Goal: Task Accomplishment & Management: Use online tool/utility

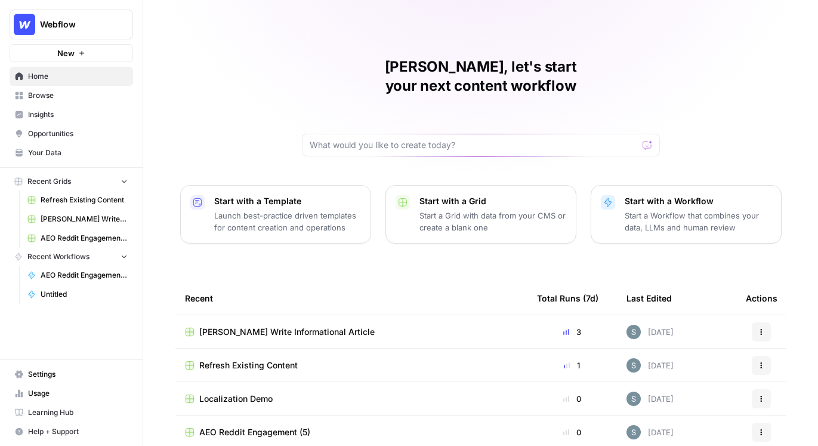
click at [65, 221] on span "[PERSON_NAME] Write Informational Article" at bounding box center [84, 219] width 87 height 11
click at [225, 326] on span "[PERSON_NAME] Write Informational Article" at bounding box center [286, 332] width 175 height 12
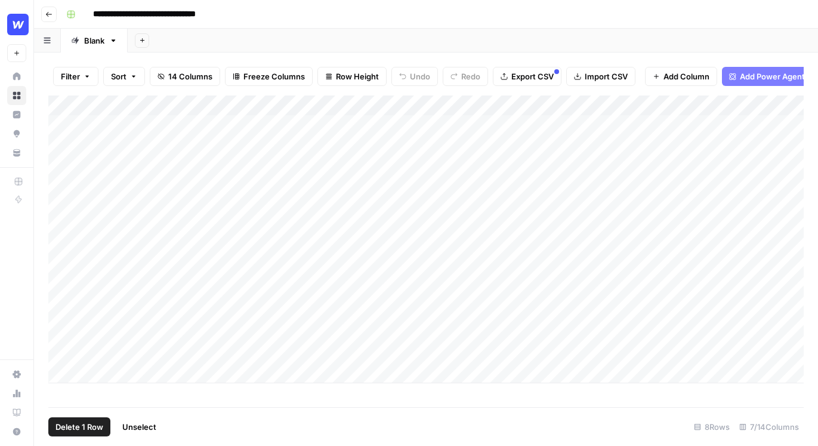
click at [62, 347] on div "Add Column" at bounding box center [425, 239] width 755 height 288
click at [71, 426] on span "Delete 1 Row" at bounding box center [79, 427] width 48 height 12
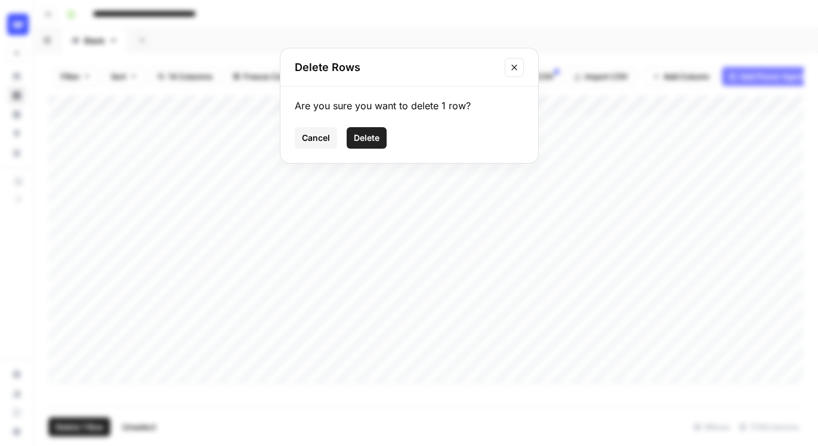
click at [356, 143] on span "Delete" at bounding box center [367, 138] width 26 height 12
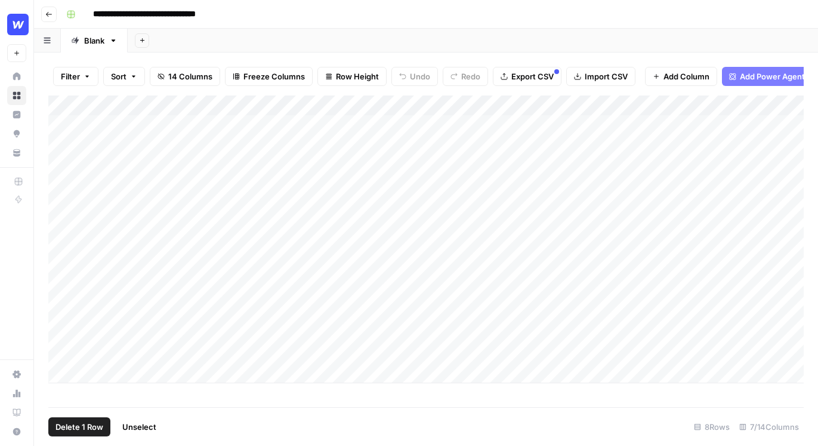
click at [81, 421] on span "Delete 1 Row" at bounding box center [79, 427] width 48 height 12
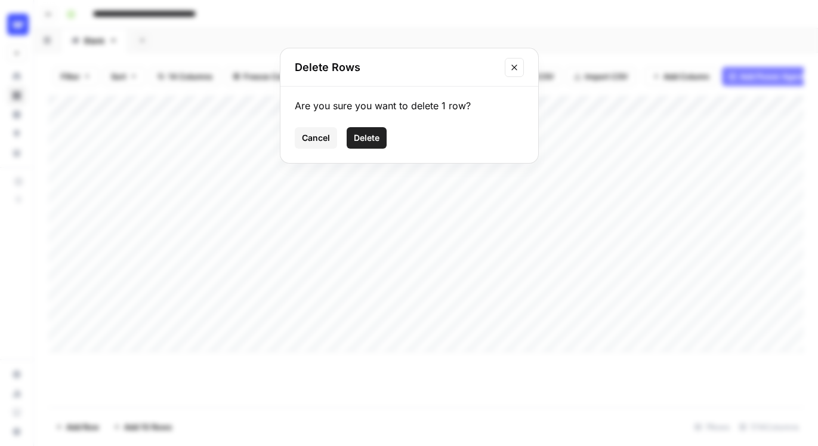
click at [363, 130] on button "Delete" at bounding box center [367, 137] width 40 height 21
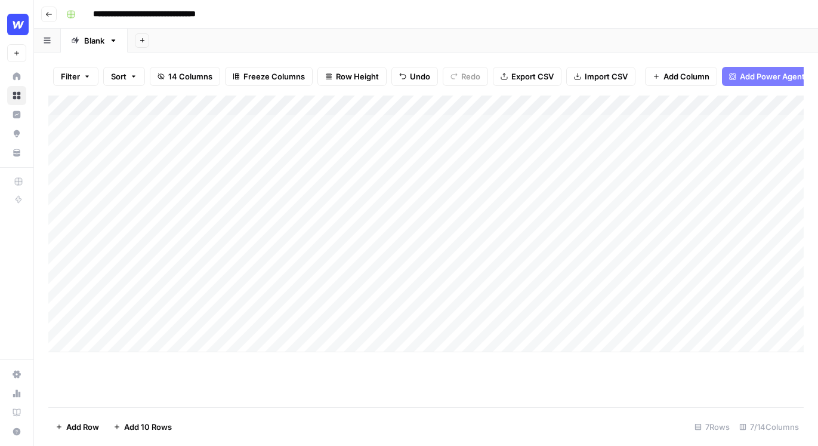
click at [115, 338] on div "Add Column" at bounding box center [425, 223] width 755 height 257
click at [155, 338] on div "Add Column" at bounding box center [425, 223] width 755 height 257
click at [106, 342] on div "Add Column" at bounding box center [425, 223] width 755 height 257
click at [102, 342] on div "Add Column" at bounding box center [425, 223] width 755 height 257
click at [104, 382] on div "Add Column" at bounding box center [425, 250] width 755 height 311
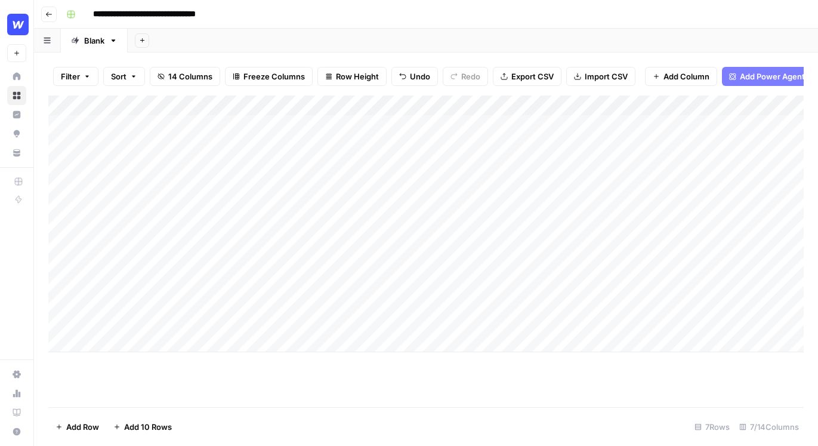
click at [100, 343] on div "Add Column" at bounding box center [425, 223] width 755 height 257
click at [155, 344] on div "Add Column" at bounding box center [425, 239] width 755 height 288
click at [152, 347] on div "Add Column" at bounding box center [425, 239] width 755 height 288
type textarea "**********"
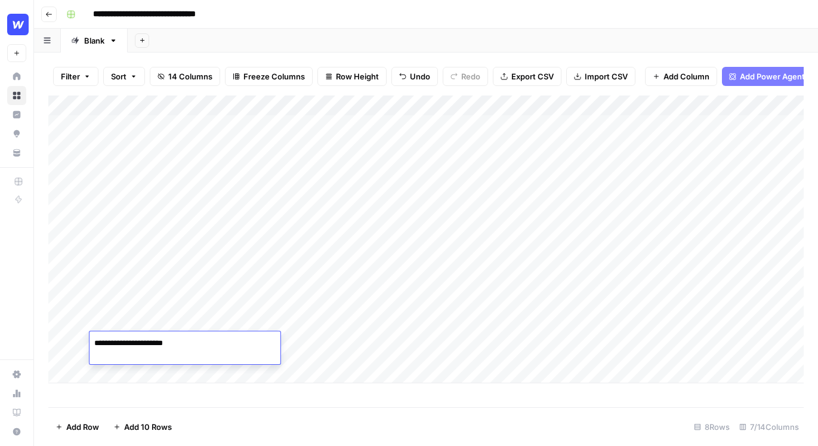
click at [200, 343] on textarea "**********" at bounding box center [184, 343] width 191 height 17
click at [316, 400] on div "Add Column" at bounding box center [425, 250] width 755 height 311
click at [45, 18] on button "Go back" at bounding box center [49, 15] width 16 height 16
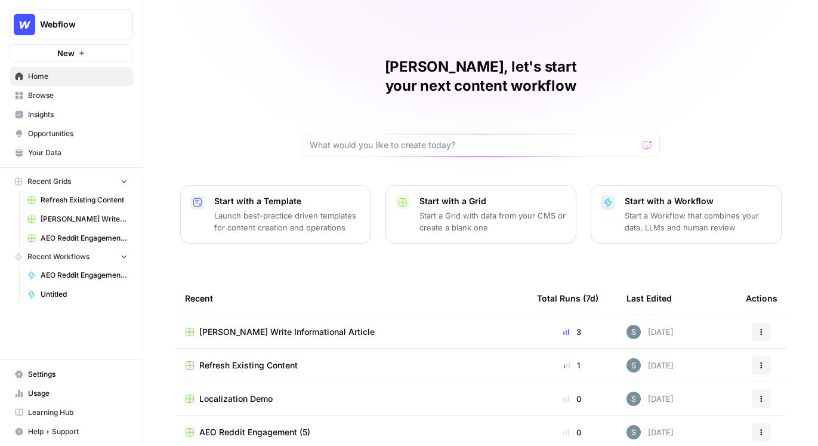
click at [69, 153] on span "Your Data" at bounding box center [78, 152] width 100 height 11
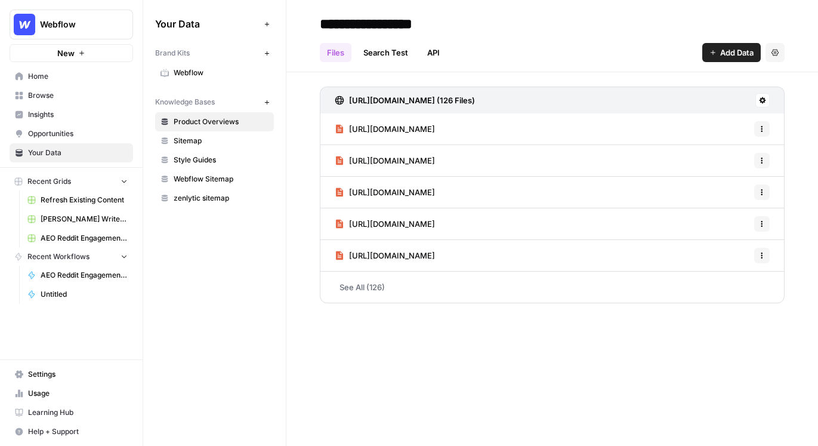
click at [211, 121] on span "Product Overviews" at bounding box center [221, 121] width 95 height 11
click at [211, 75] on span "Webflow" at bounding box center [221, 72] width 95 height 11
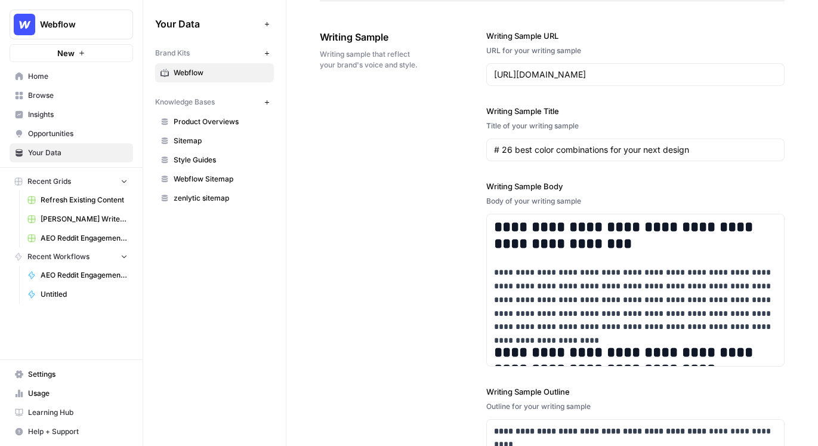
scroll to position [1421, 0]
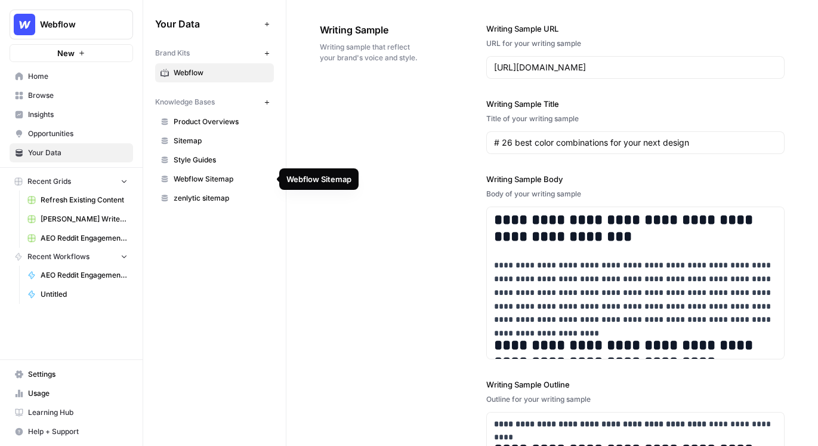
click at [190, 174] on span "Webflow Sitemap" at bounding box center [221, 179] width 95 height 11
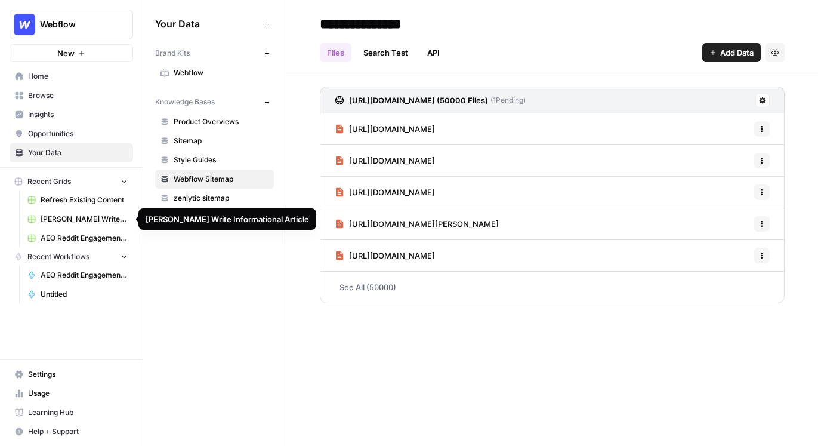
click at [83, 216] on span "[PERSON_NAME] Write Informational Article" at bounding box center [84, 219] width 87 height 11
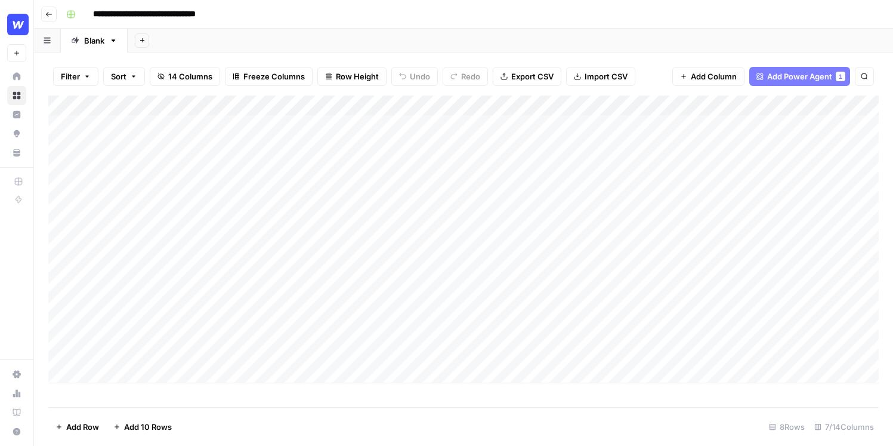
click at [323, 341] on div "Add Column" at bounding box center [463, 239] width 831 height 288
click at [333, 341] on div "Add Column" at bounding box center [463, 239] width 831 height 288
click at [337, 342] on div at bounding box center [336, 347] width 181 height 33
click at [335, 342] on div at bounding box center [336, 347] width 181 height 33
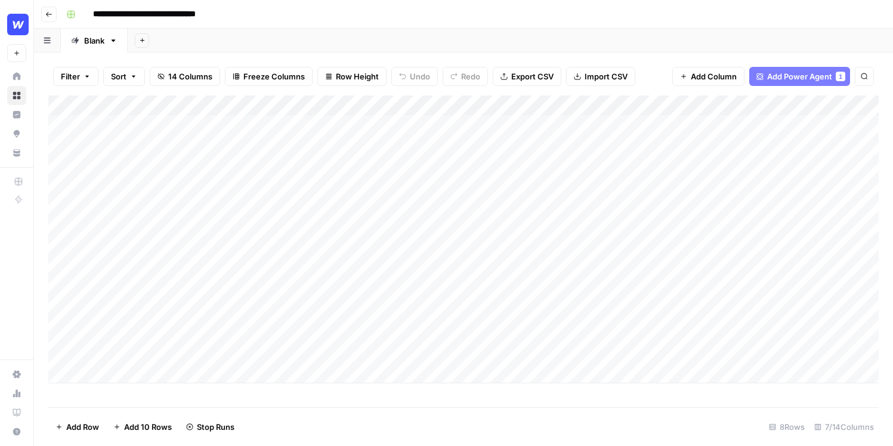
click at [402, 103] on div "Add Column" at bounding box center [463, 239] width 831 height 288
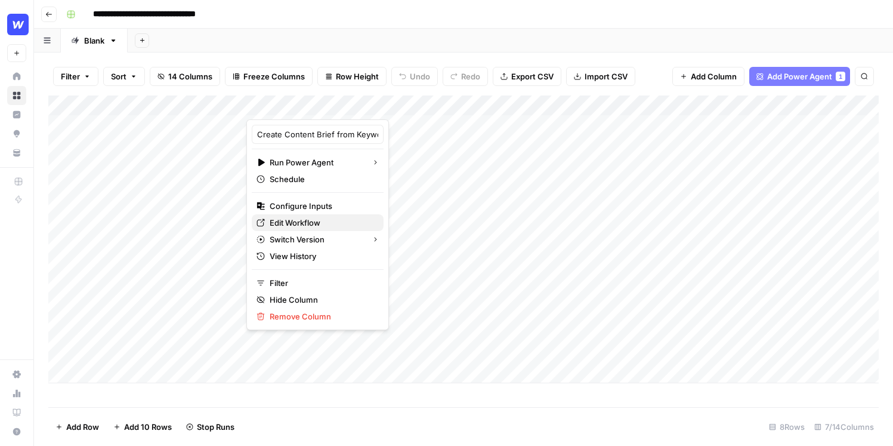
click at [298, 224] on span "Edit Workflow" at bounding box center [322, 223] width 104 height 12
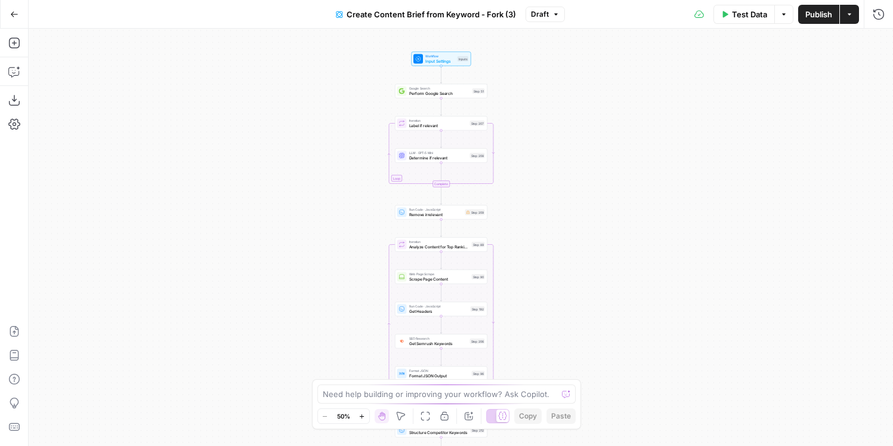
drag, startPoint x: 562, startPoint y: 103, endPoint x: 542, endPoint y: 271, distance: 169.4
click at [542, 271] on div "Workflow Input Settings Inputs Google Search Perform Google Search Step 51 Loop…" at bounding box center [461, 237] width 865 height 417
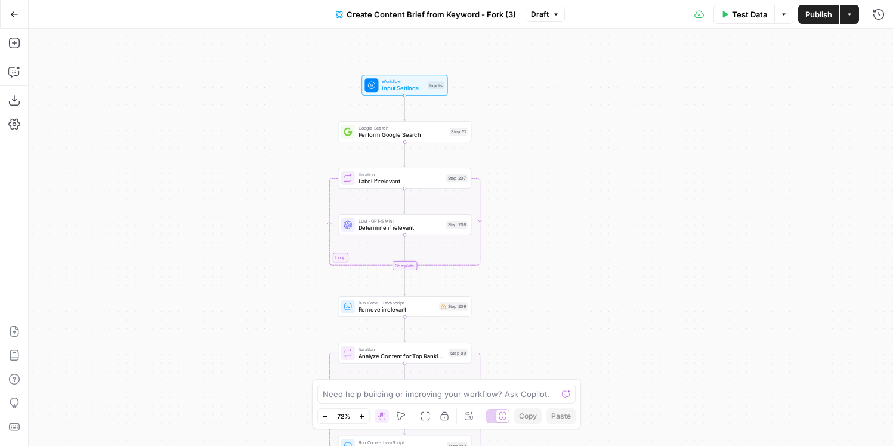
drag, startPoint x: 563, startPoint y: 149, endPoint x: 572, endPoint y: 268, distance: 119.1
click at [572, 268] on div "Workflow Input Settings Inputs Google Search Perform Google Search Step 51 Loop…" at bounding box center [461, 237] width 865 height 417
click at [17, 50] on button "Add Steps" at bounding box center [14, 42] width 19 height 19
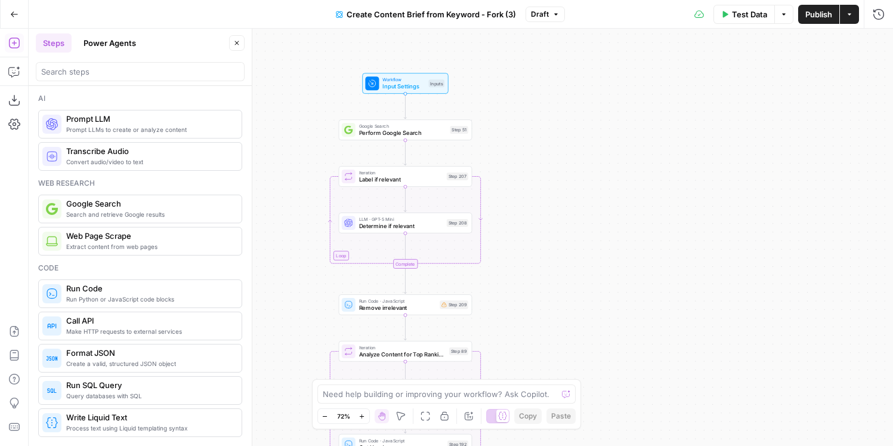
click at [104, 39] on button "Power Agents" at bounding box center [109, 42] width 67 height 19
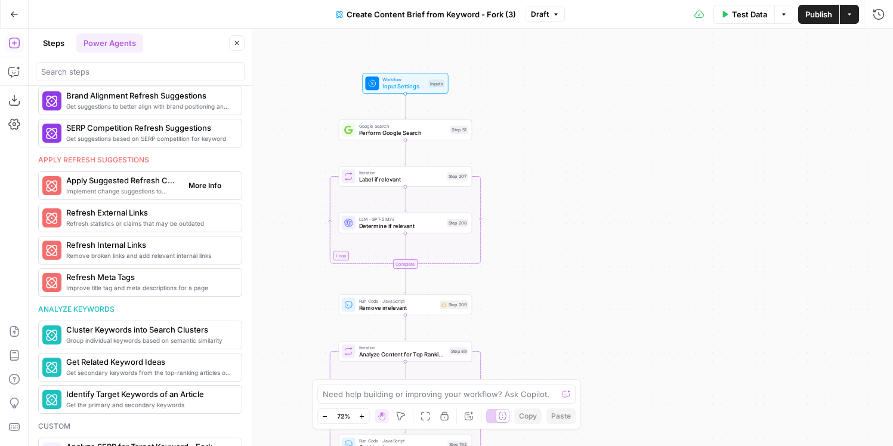
scroll to position [621, 0]
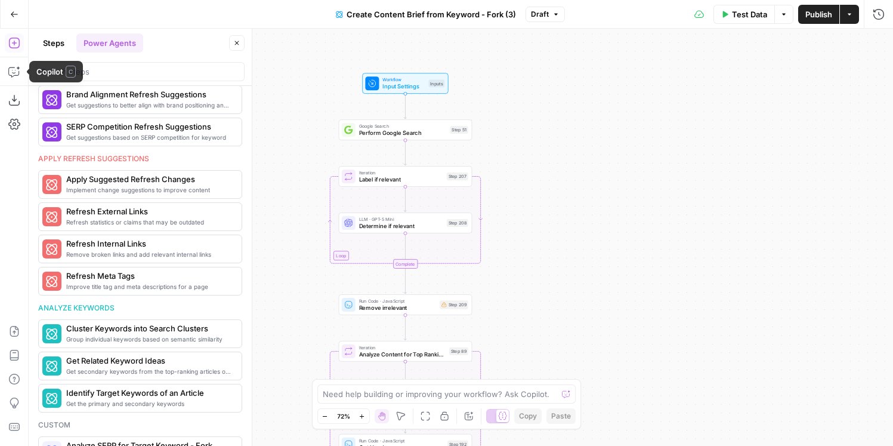
click at [49, 42] on button "Steps" at bounding box center [54, 42] width 36 height 19
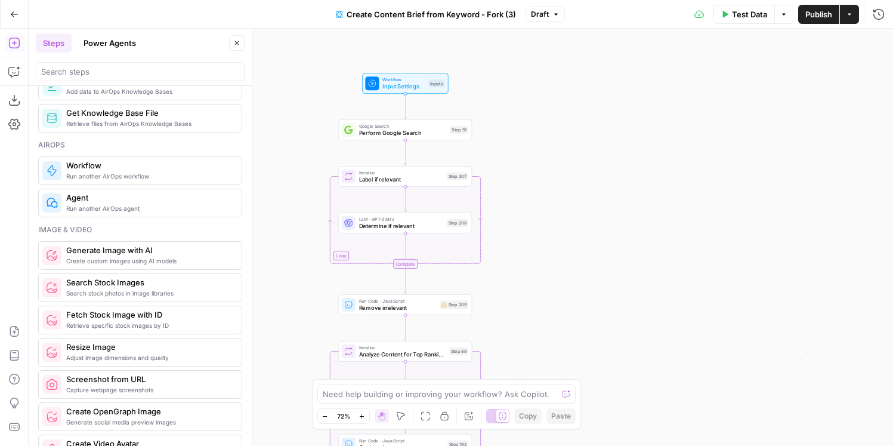
scroll to position [669, 0]
click at [15, 70] on icon "button" at bounding box center [14, 72] width 12 height 12
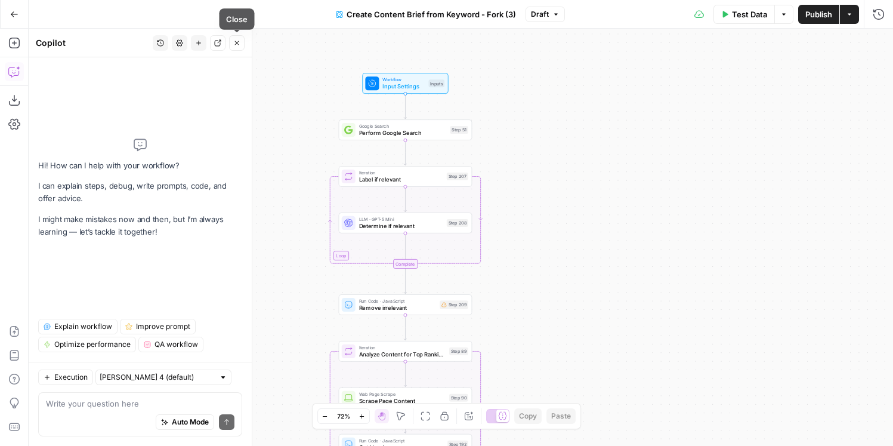
click at [239, 42] on icon "button" at bounding box center [236, 42] width 7 height 7
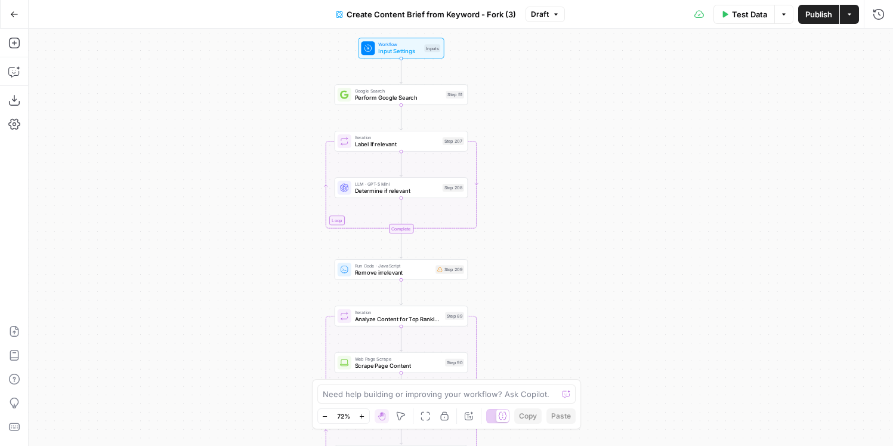
drag, startPoint x: 561, startPoint y: 272, endPoint x: 557, endPoint y: 236, distance: 36.0
click at [557, 236] on div "Workflow Input Settings Inputs Google Search Perform Google Search Step 51 Loop…" at bounding box center [461, 237] width 865 height 417
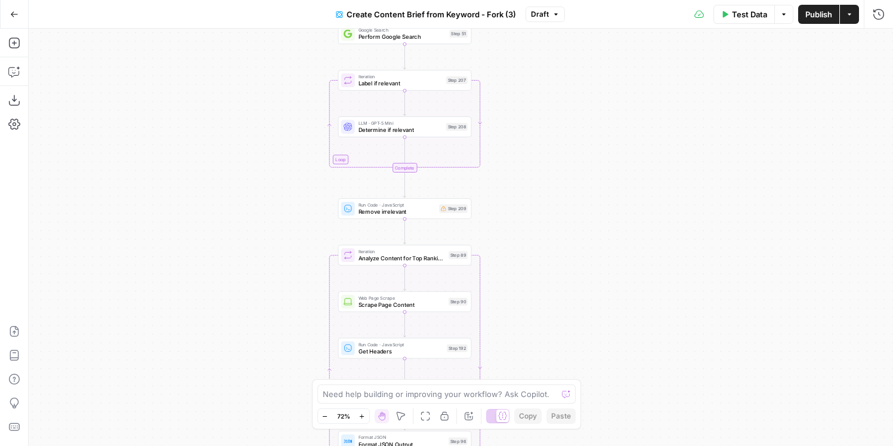
drag, startPoint x: 530, startPoint y: 272, endPoint x: 534, endPoint y: 206, distance: 65.7
click at [534, 208] on div "Workflow Input Settings Inputs Google Search Perform Google Search Step 51 Loop…" at bounding box center [461, 237] width 865 height 417
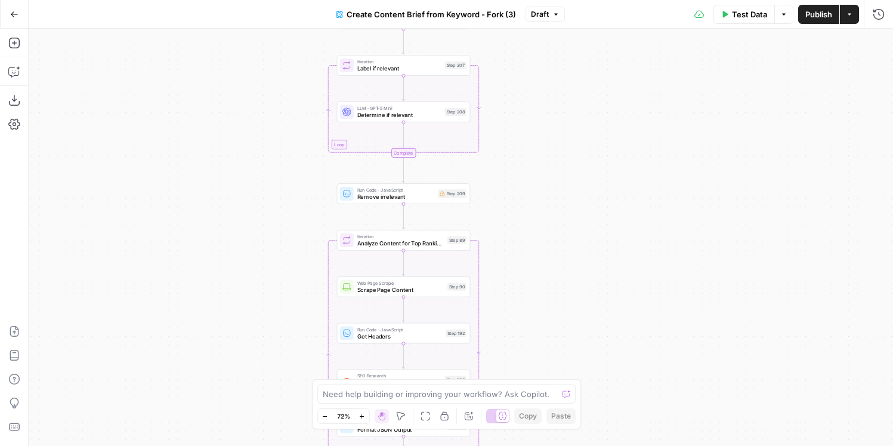
drag, startPoint x: 536, startPoint y: 284, endPoint x: 535, endPoint y: 272, distance: 12.0
click at [535, 272] on div "Workflow Input Settings Inputs Google Search Perform Google Search Step 51 Loop…" at bounding box center [461, 237] width 865 height 417
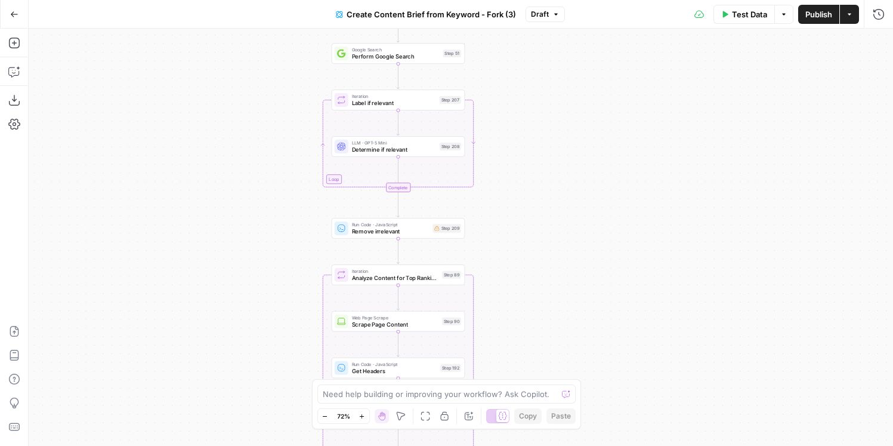
drag, startPoint x: 520, startPoint y: 129, endPoint x: 514, endPoint y: 164, distance: 35.0
click at [514, 164] on div "Workflow Input Settings Inputs Google Search Perform Google Search Step 51 Loop…" at bounding box center [461, 237] width 865 height 417
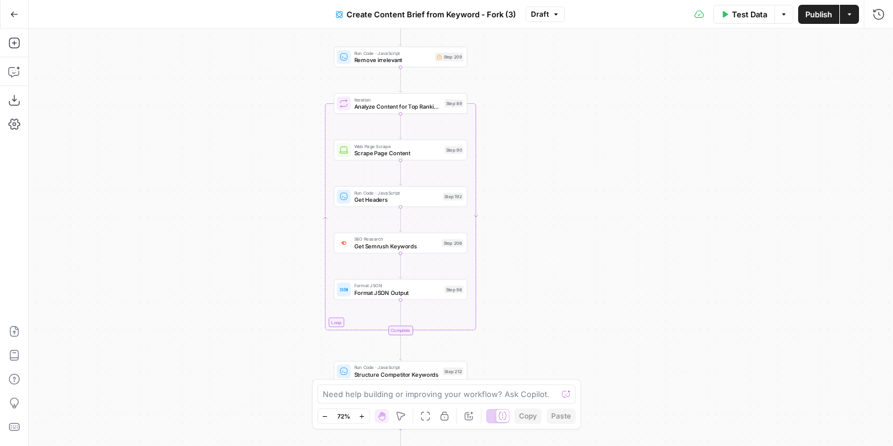
drag, startPoint x: 541, startPoint y: 198, endPoint x: 543, endPoint y: 27, distance: 171.3
click at [543, 27] on div "Go Back Create Content Brief from Keyword - Fork (3) Draft Test Data Options Pu…" at bounding box center [446, 223] width 893 height 446
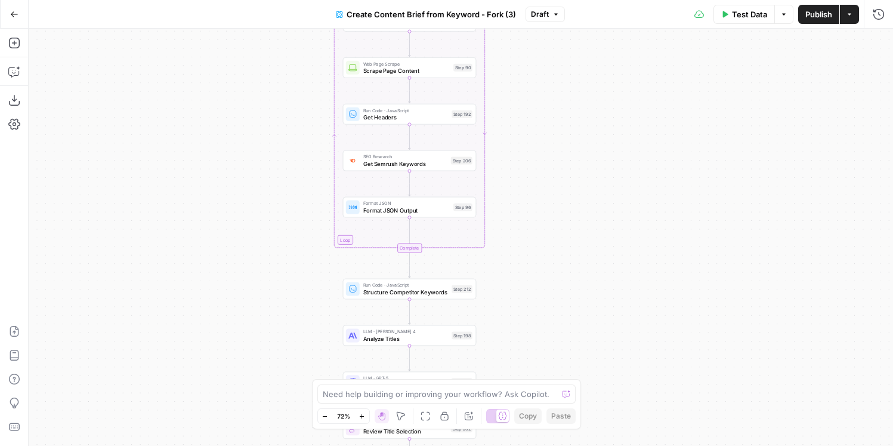
drag, startPoint x: 587, startPoint y: 282, endPoint x: 595, endPoint y: 199, distance: 82.8
click at [595, 199] on div "Workflow Input Settings Inputs Google Search Perform Google Search Step 51 Loop…" at bounding box center [461, 237] width 865 height 417
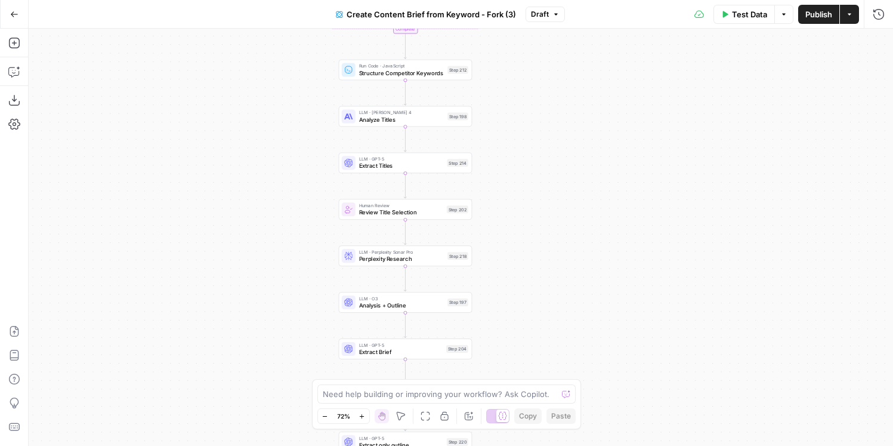
drag, startPoint x: 563, startPoint y: 310, endPoint x: 558, endPoint y: 91, distance: 219.0
click at [558, 91] on div "Workflow Input Settings Inputs Google Search Perform Google Search Step 51 Loop…" at bounding box center [461, 237] width 865 height 417
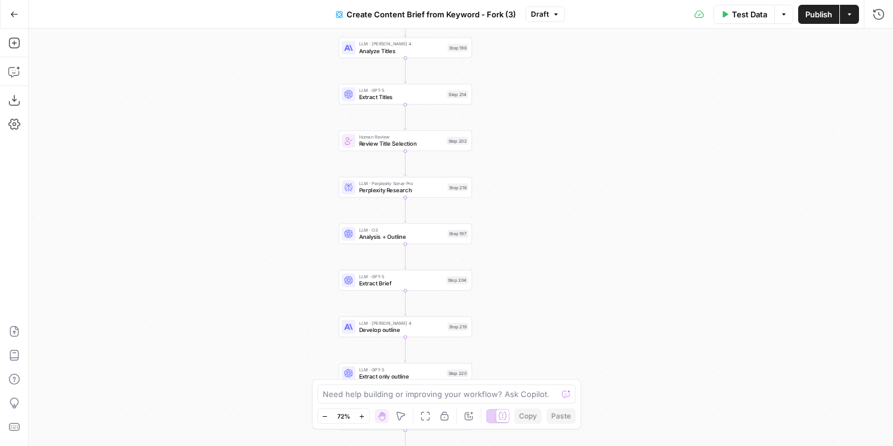
drag, startPoint x: 547, startPoint y: 278, endPoint x: 546, endPoint y: 209, distance: 69.2
click at [546, 209] on div "Workflow Input Settings Inputs Google Search Perform Google Search Step 51 Loop…" at bounding box center [461, 237] width 865 height 417
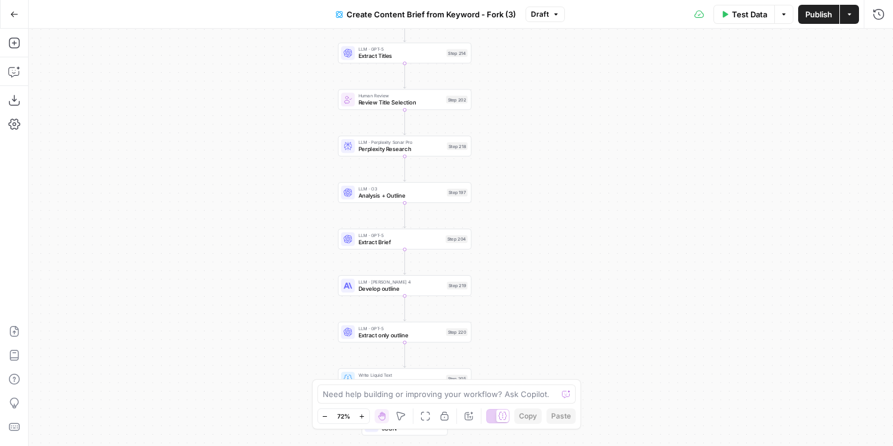
drag, startPoint x: 531, startPoint y: 296, endPoint x: 531, endPoint y: 231, distance: 65.0
click at [531, 231] on div "Workflow Input Settings Inputs Google Search Perform Google Search Step 51 Loop…" at bounding box center [461, 237] width 865 height 417
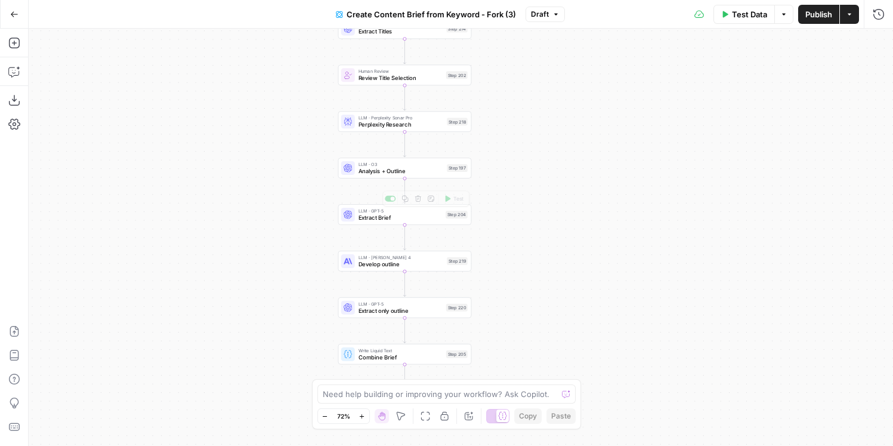
click at [421, 172] on span "Analysis + Outline" at bounding box center [401, 170] width 85 height 8
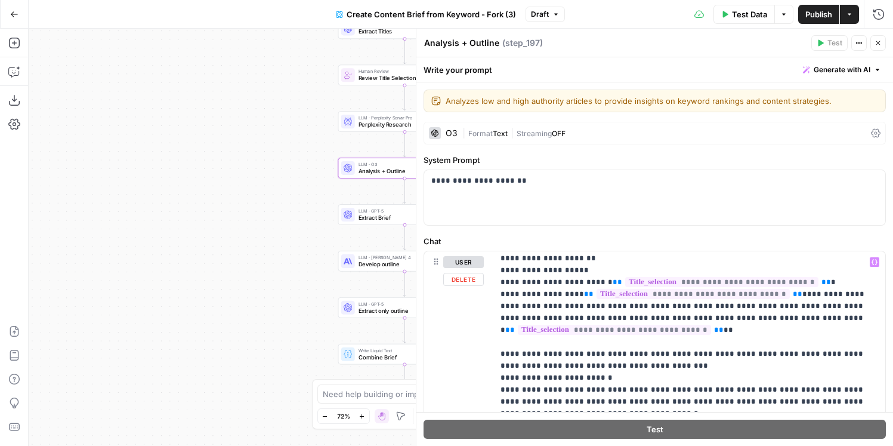
scroll to position [1091, 0]
click at [878, 42] on icon "button" at bounding box center [878, 42] width 7 height 7
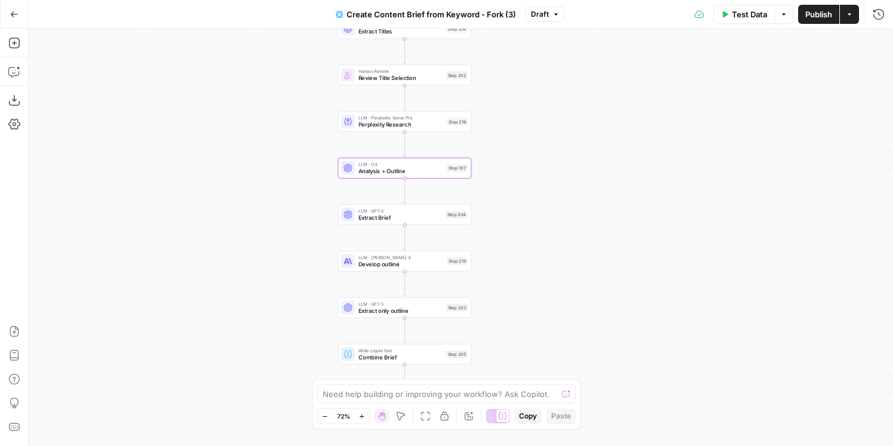
click at [851, 16] on icon "button" at bounding box center [849, 14] width 7 height 7
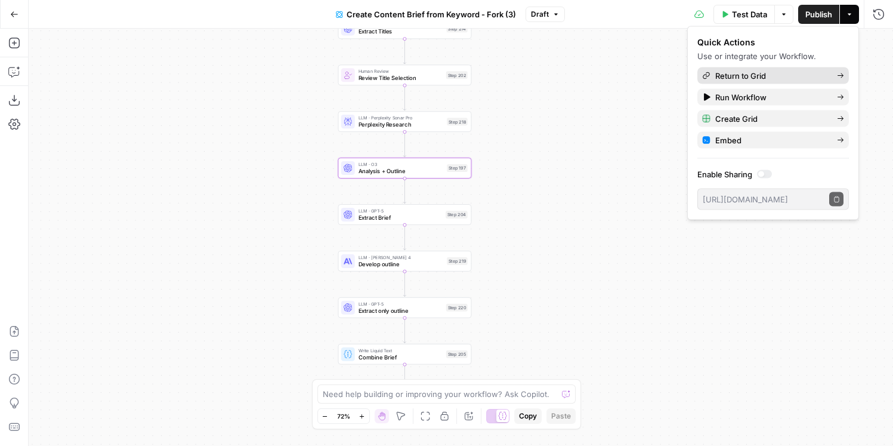
click at [781, 76] on span "Return to Grid" at bounding box center [771, 76] width 112 height 12
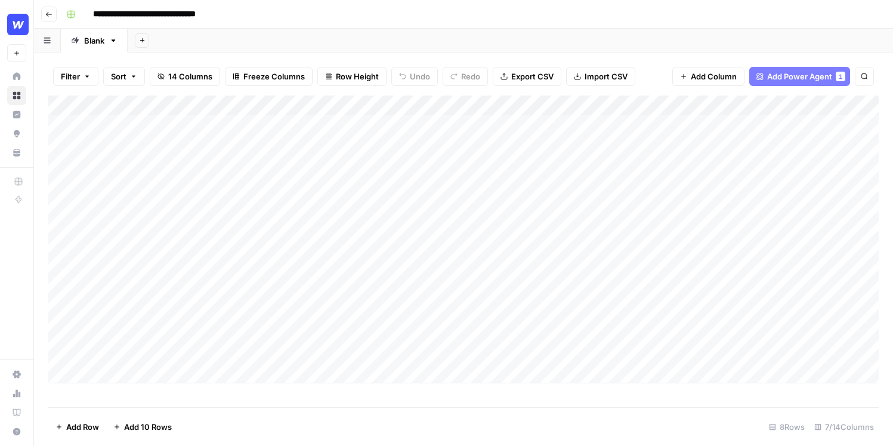
click at [417, 341] on div "Add Column" at bounding box center [463, 239] width 831 height 288
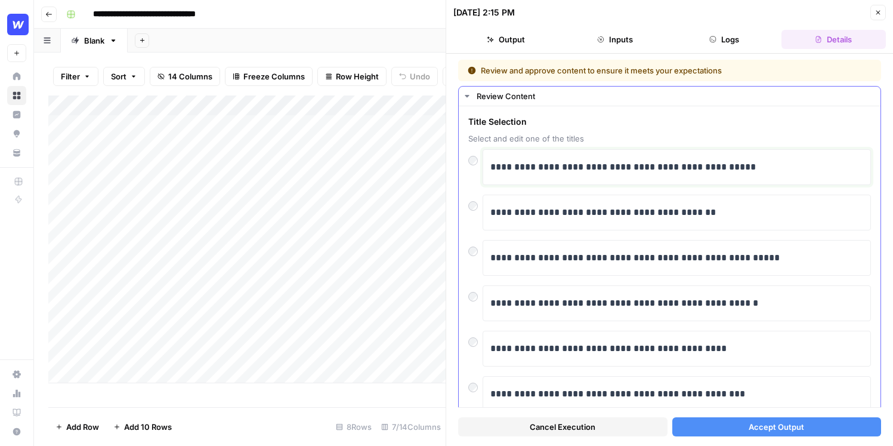
click at [653, 165] on p "**********" at bounding box center [676, 167] width 373 height 16
click at [764, 426] on span "Accept Output" at bounding box center [776, 427] width 55 height 12
click at [882, 16] on button "Close" at bounding box center [879, 13] width 16 height 16
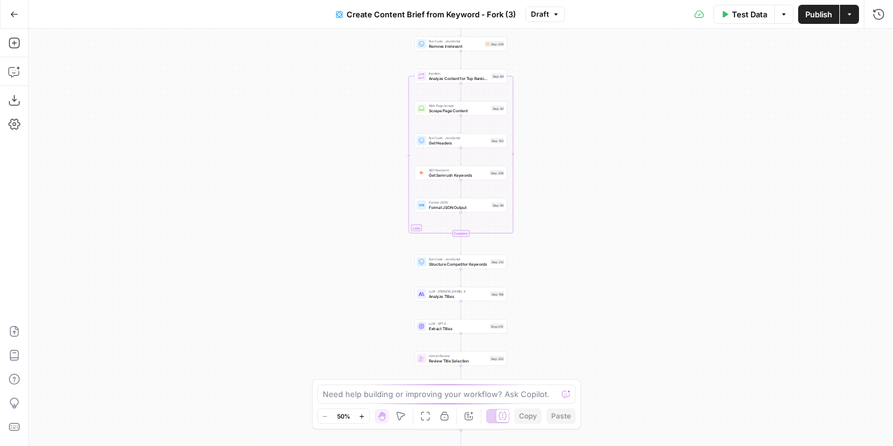
click at [852, 18] on button "Actions" at bounding box center [849, 14] width 19 height 19
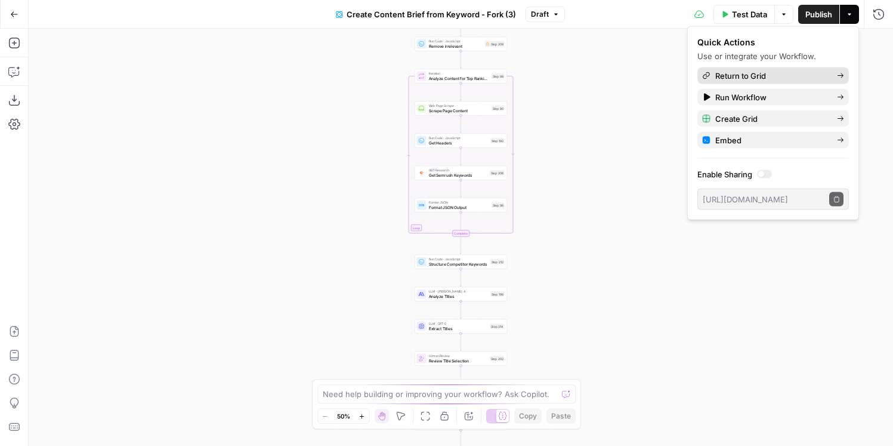
click at [755, 72] on span "Return to Grid" at bounding box center [771, 76] width 112 height 12
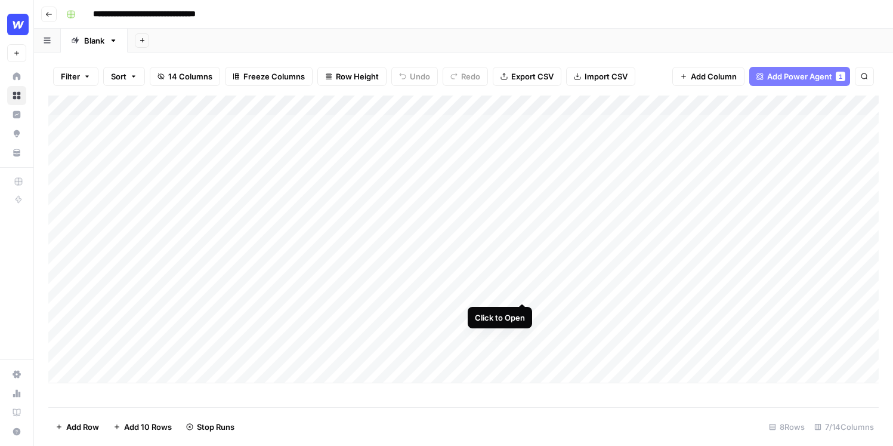
click at [520, 277] on div "Add Column" at bounding box center [463, 239] width 831 height 288
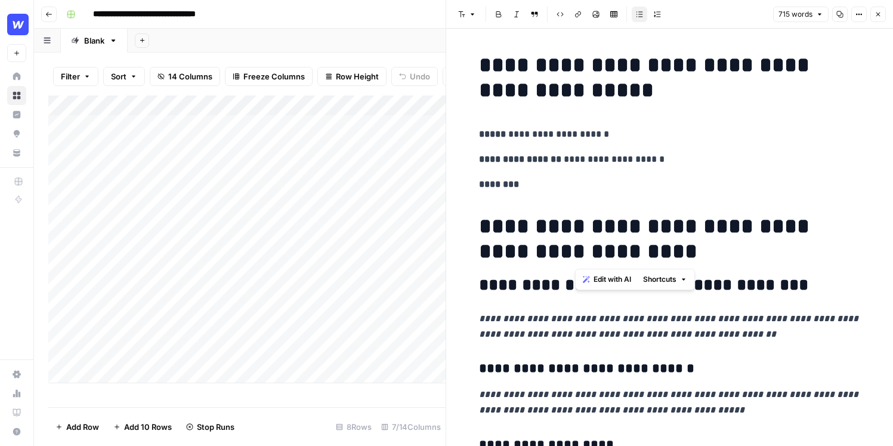
drag, startPoint x: 640, startPoint y: 255, endPoint x: 527, endPoint y: 235, distance: 114.5
click at [527, 235] on h1 "**********" at bounding box center [670, 239] width 382 height 50
click at [578, 284] on span "Edit with AI" at bounding box center [572, 279] width 38 height 11
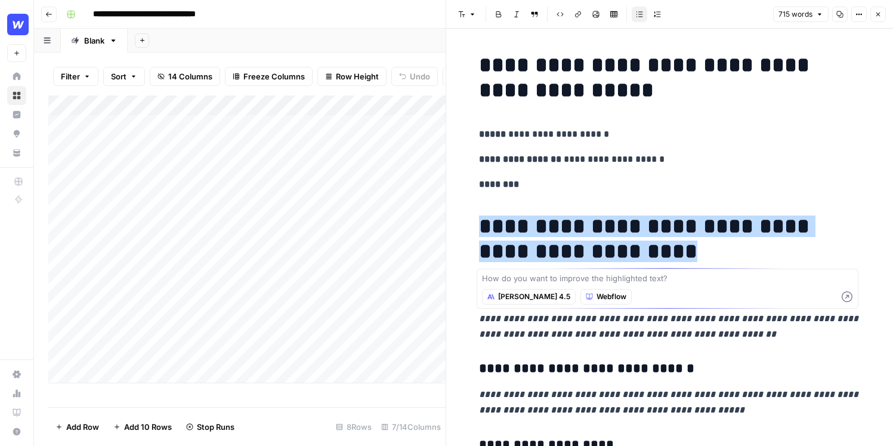
click at [649, 255] on h1 "**********" at bounding box center [670, 239] width 382 height 50
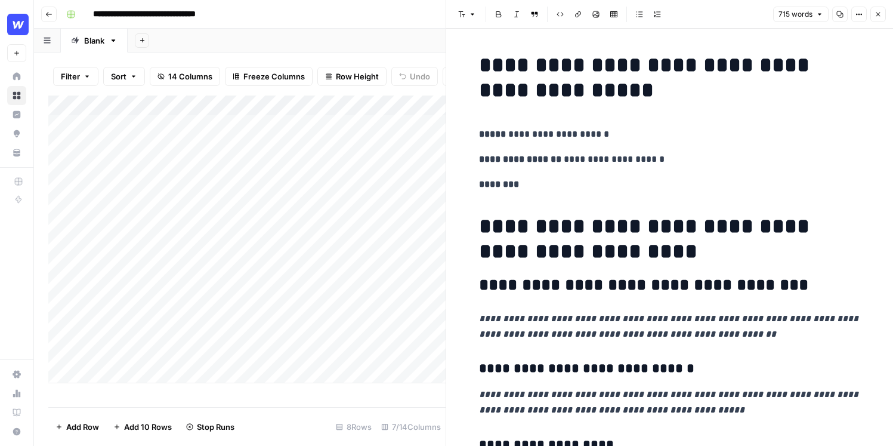
click at [876, 13] on icon "button" at bounding box center [878, 15] width 4 height 4
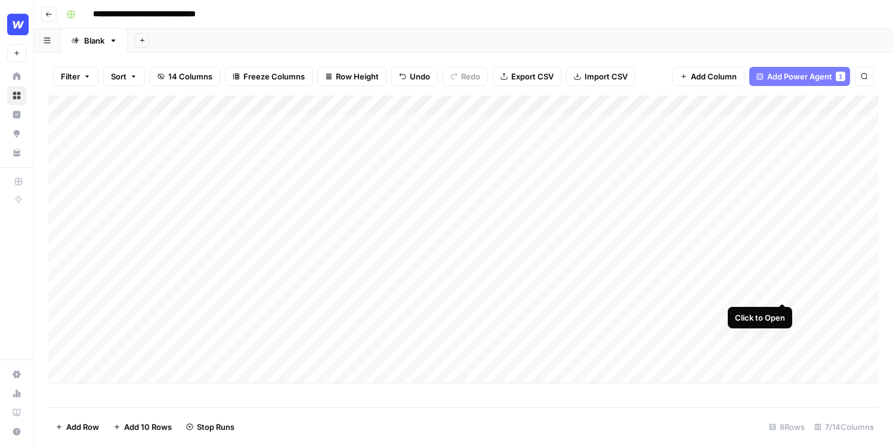
click at [783, 277] on div "Add Column" at bounding box center [463, 239] width 831 height 288
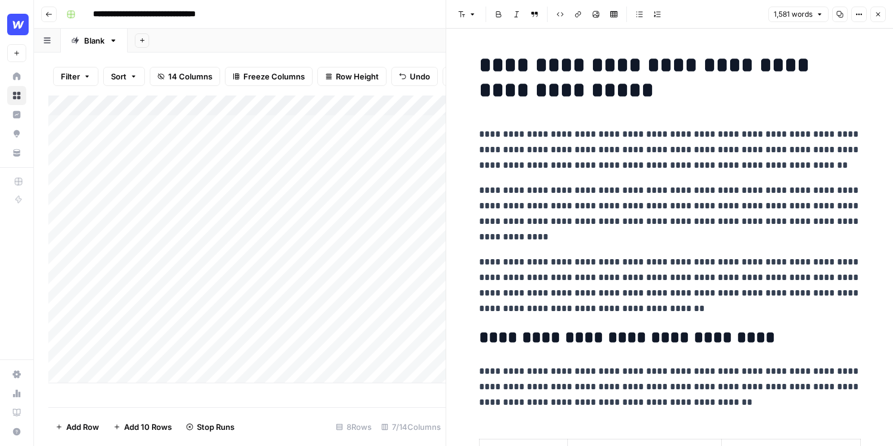
click at [872, 15] on button "Close" at bounding box center [879, 15] width 16 height 16
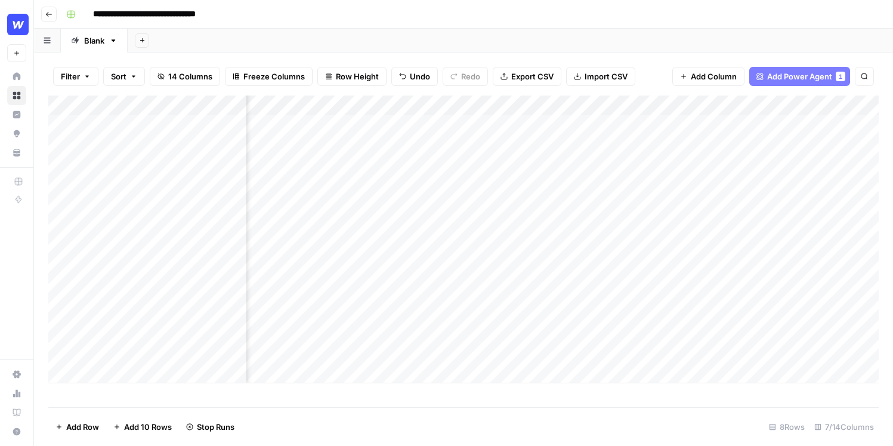
scroll to position [0, 140]
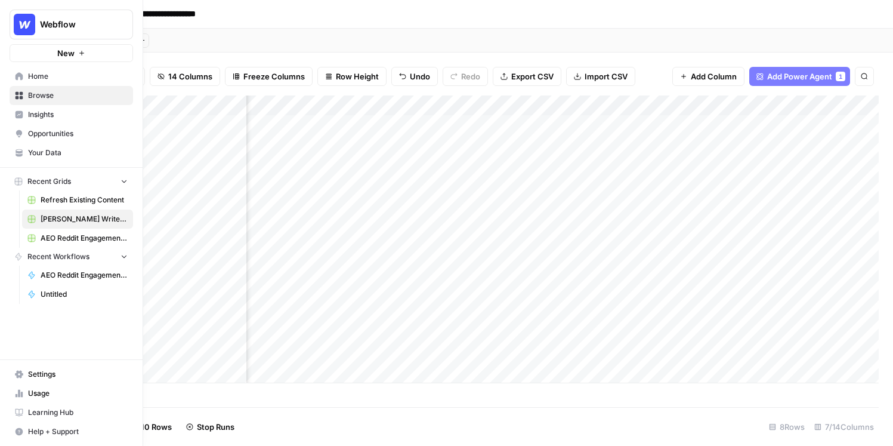
click at [75, 50] on button "New" at bounding box center [72, 53] width 124 height 18
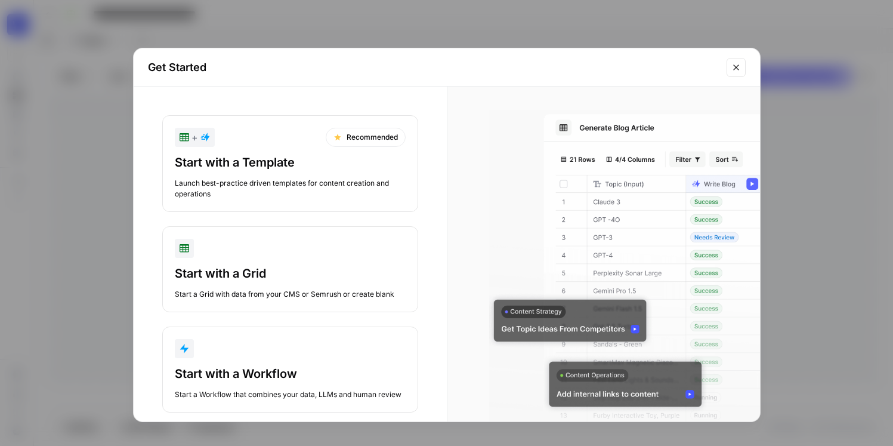
click at [221, 171] on div "Start with a Template Launch best-practice driven templates for content creatio…" at bounding box center [290, 176] width 231 height 45
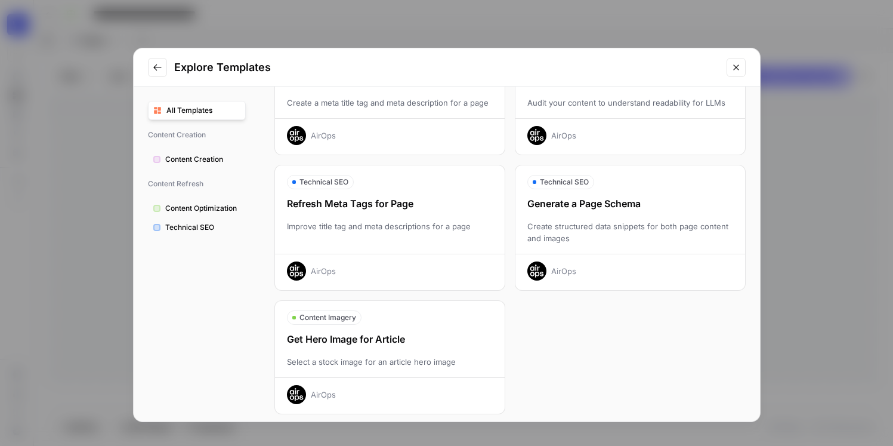
scroll to position [371, 0]
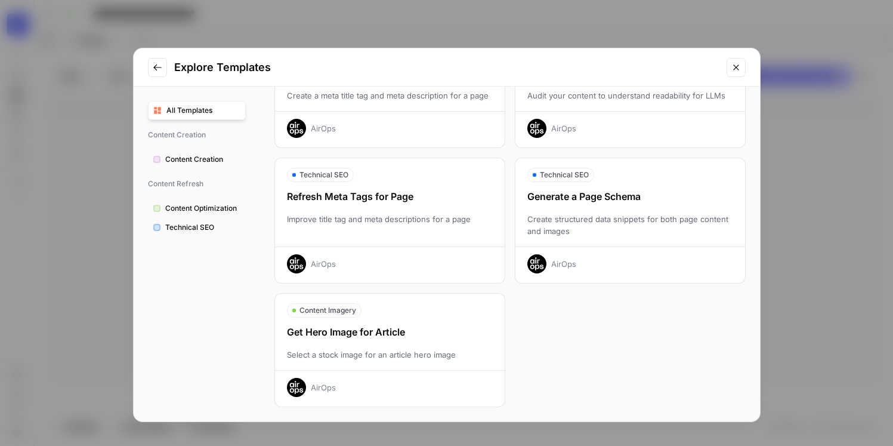
click at [733, 63] on icon "Close modal" at bounding box center [736, 68] width 10 height 10
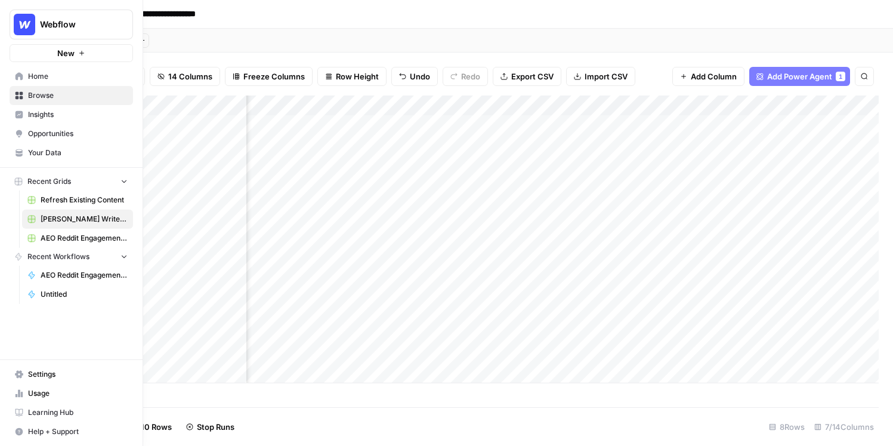
click at [31, 116] on span "Insights" at bounding box center [78, 114] width 100 height 11
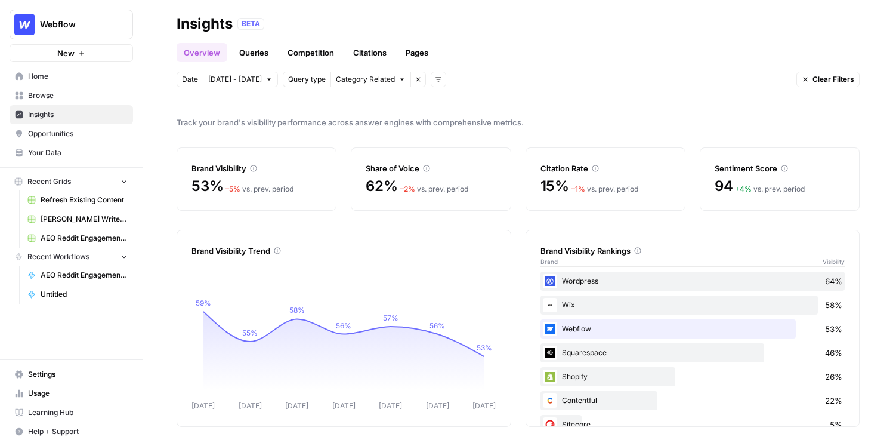
click at [257, 55] on link "Queries" at bounding box center [254, 52] width 44 height 19
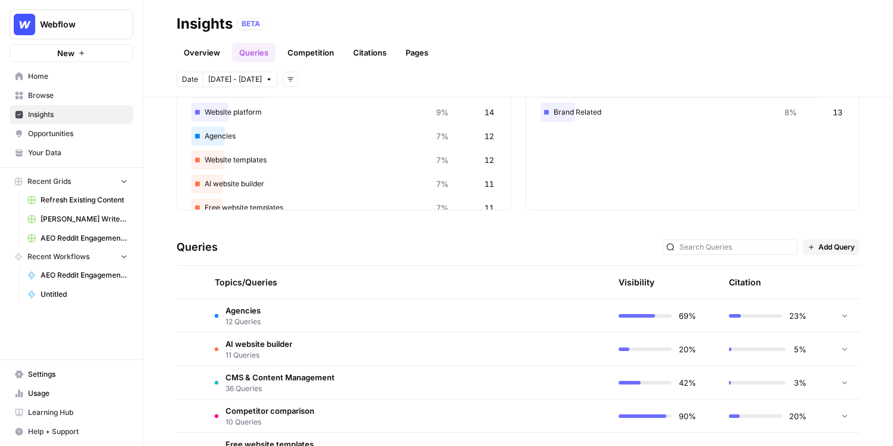
scroll to position [112, 0]
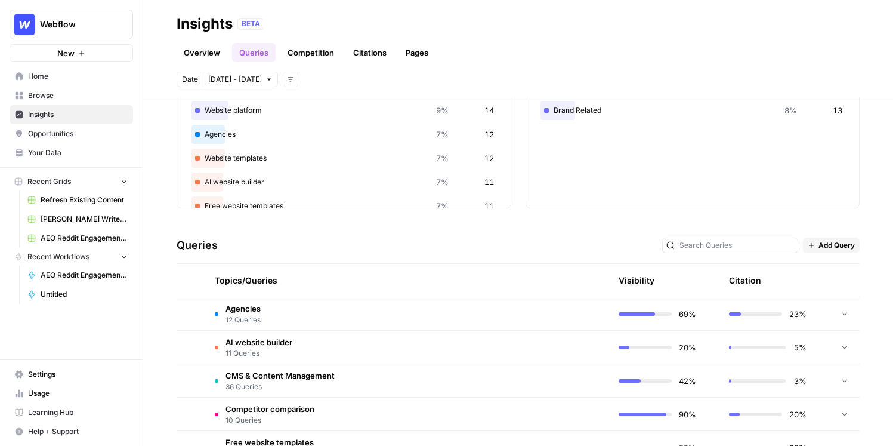
click at [385, 307] on td "Agencies 12 Queries" at bounding box center [350, 313] width 291 height 33
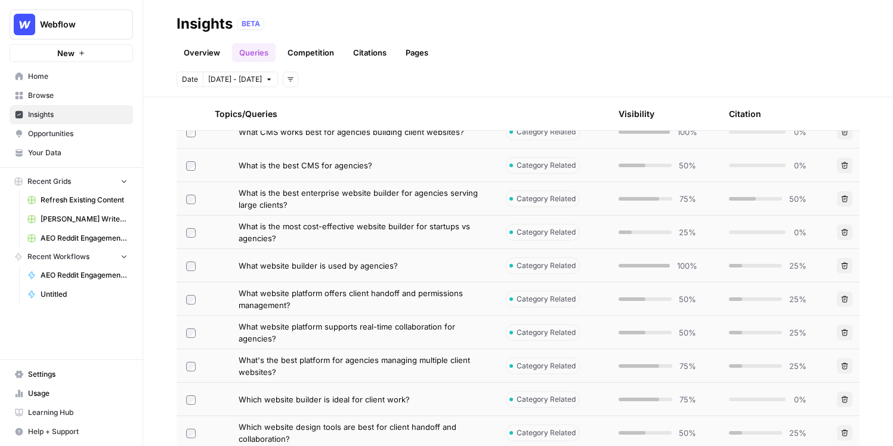
scroll to position [363, 0]
click at [408, 227] on span "What is the most cost-effective website builder for startups vs agencies?" at bounding box center [363, 230] width 248 height 24
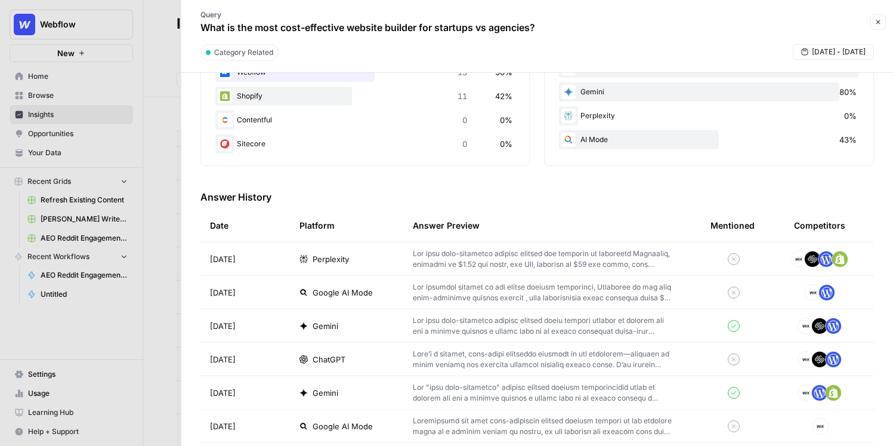
scroll to position [259, 0]
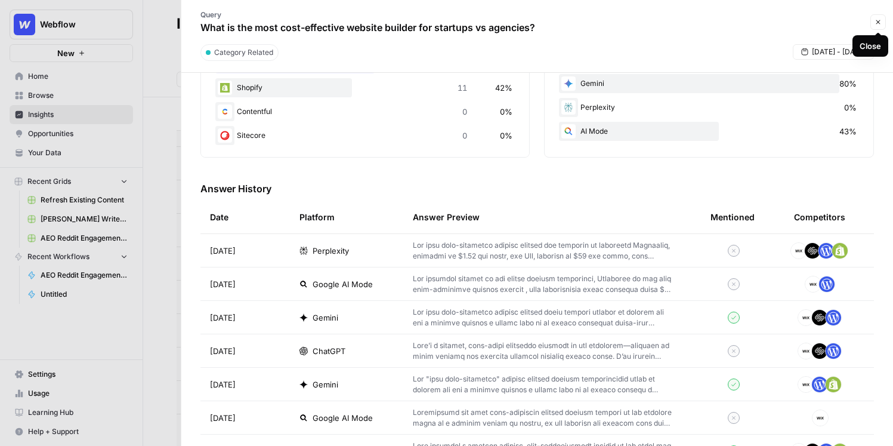
click at [874, 25] on button "Close" at bounding box center [879, 22] width 16 height 16
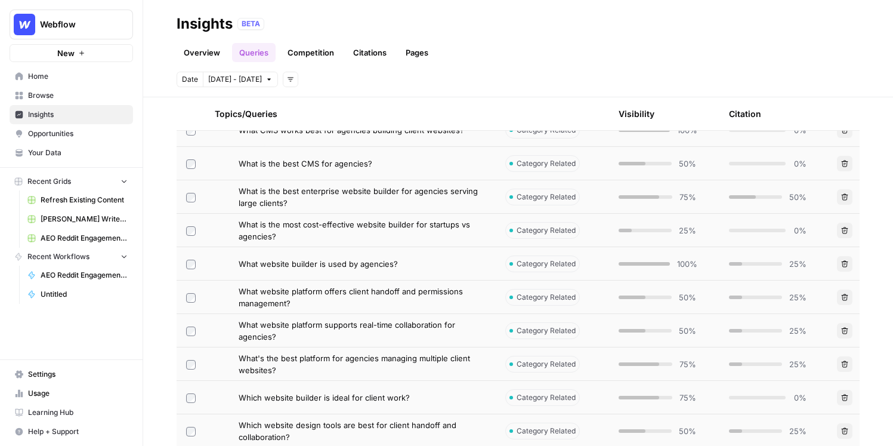
click at [195, 54] on link "Overview" at bounding box center [202, 52] width 51 height 19
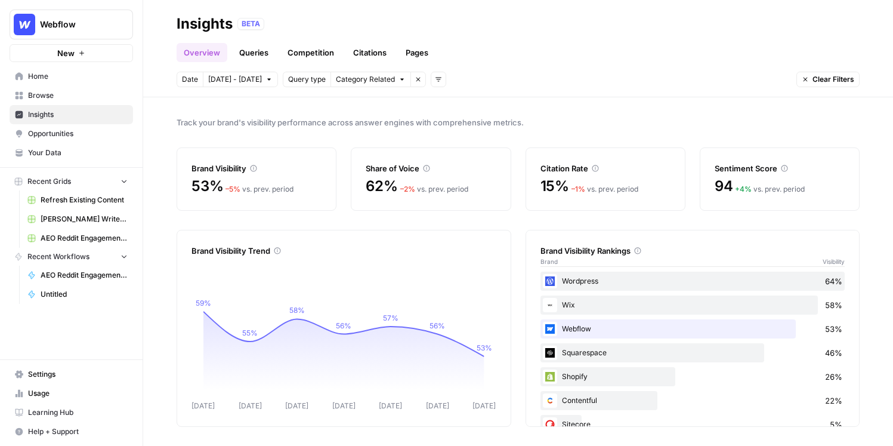
click at [324, 55] on link "Competition" at bounding box center [310, 52] width 61 height 19
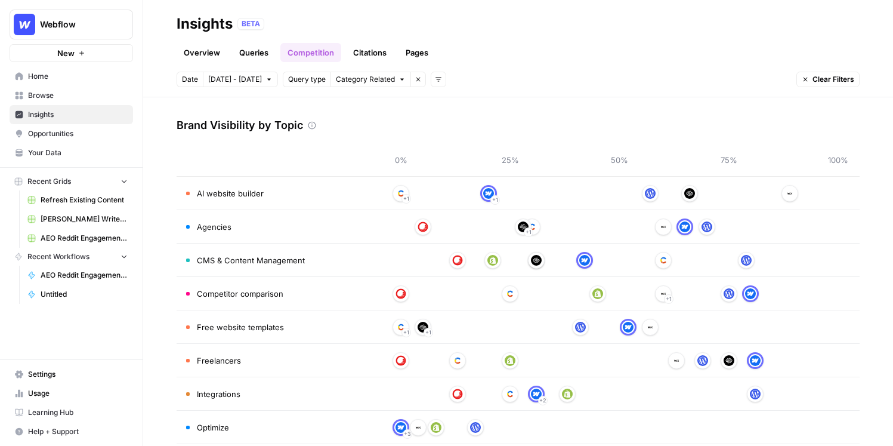
scroll to position [41, 0]
click at [196, 65] on header "Insights BETA Overview Queries Competition Citations Pages Date Oct 4 - Oct 10 …" at bounding box center [518, 48] width 750 height 97
click at [202, 54] on link "Overview" at bounding box center [202, 52] width 51 height 19
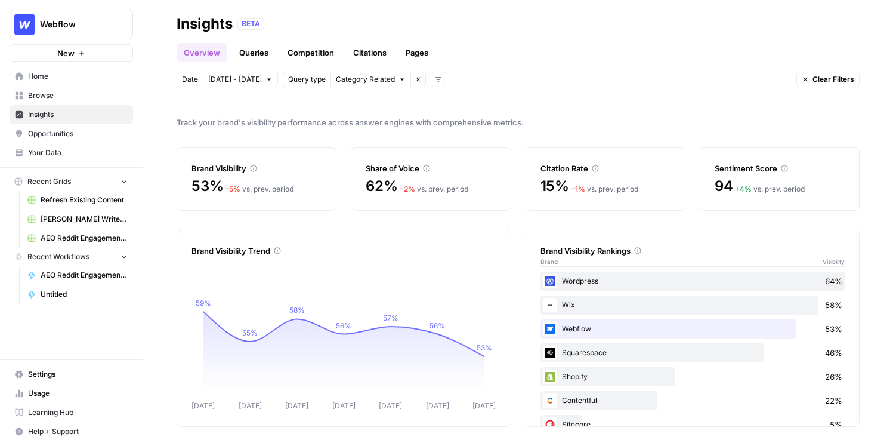
click at [77, 137] on span "Opportunities" at bounding box center [78, 133] width 100 height 11
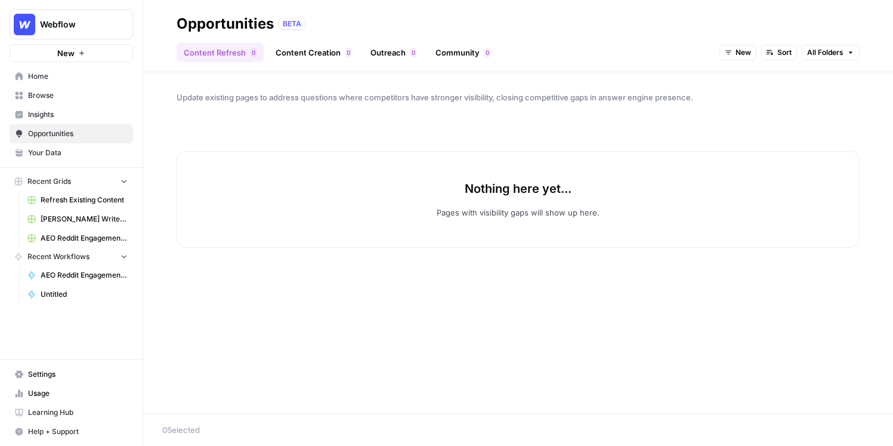
click at [746, 48] on span "New" at bounding box center [744, 52] width 16 height 11
click at [734, 115] on div "button" at bounding box center [734, 112] width 8 height 8
click at [727, 48] on span "In Progress" at bounding box center [731, 52] width 40 height 11
click at [722, 88] on button "New" at bounding box center [738, 95] width 75 height 17
click at [727, 61] on div "New Sort All Folders" at bounding box center [790, 52] width 140 height 19
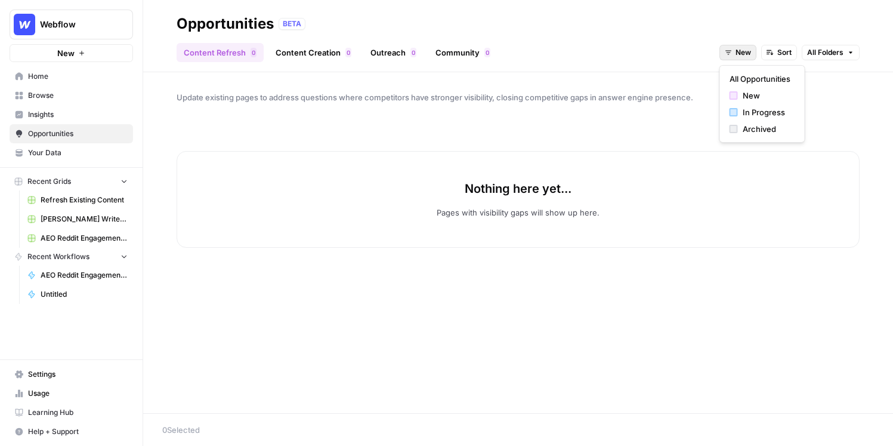
click at [727, 58] on button "New" at bounding box center [738, 53] width 37 height 16
click at [727, 132] on button "Archived" at bounding box center [762, 129] width 75 height 17
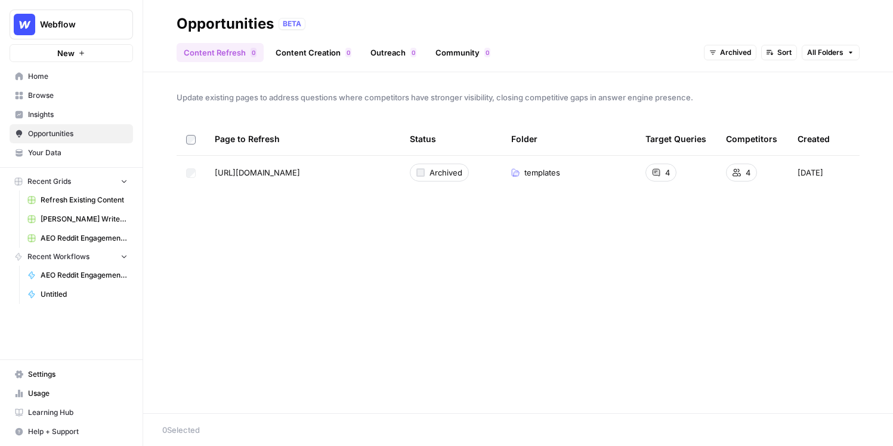
click at [317, 53] on link "Content Creation 0" at bounding box center [313, 52] width 90 height 19
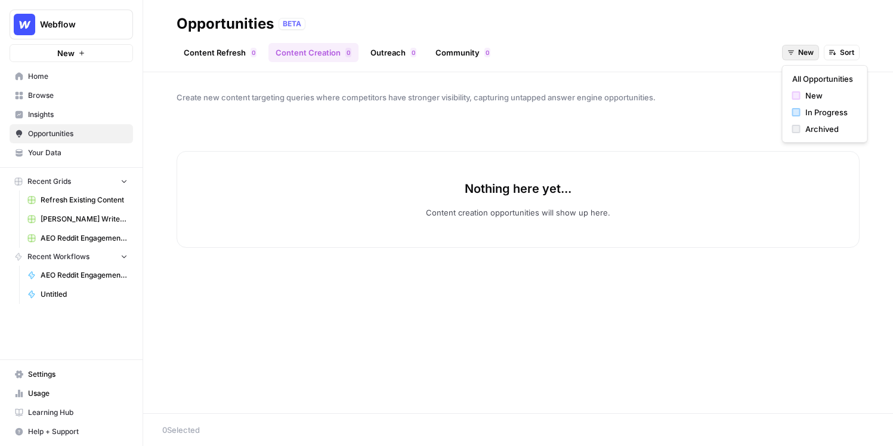
click at [802, 47] on button "New" at bounding box center [800, 53] width 37 height 16
click at [804, 123] on div "Archived" at bounding box center [825, 129] width 66 height 12
click at [782, 55] on button "Archived" at bounding box center [793, 53] width 53 height 16
click at [780, 114] on div "button" at bounding box center [781, 112] width 8 height 8
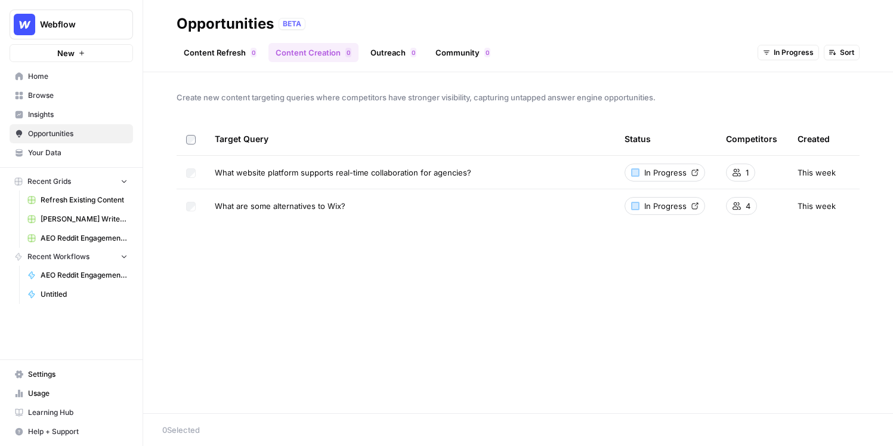
click at [422, 329] on div "Create new content targeting queries where competitors have stronger visibility…" at bounding box center [518, 242] width 750 height 341
click at [682, 169] on span "In Progress" at bounding box center [665, 172] width 42 height 12
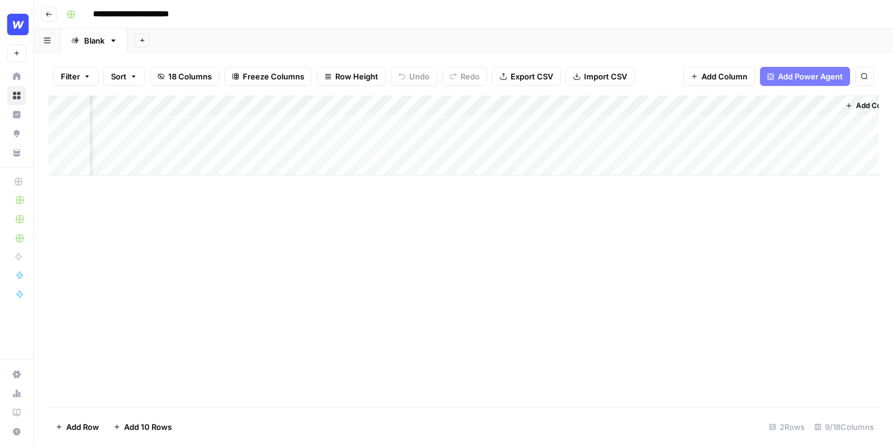
scroll to position [0, 567]
click at [50, 16] on icon "button" at bounding box center [48, 14] width 7 height 7
click at [49, 15] on icon "button" at bounding box center [48, 14] width 7 height 7
click at [271, 125] on div "Add Column" at bounding box center [463, 135] width 831 height 80
click at [267, 139] on div "Add Column" at bounding box center [463, 135] width 831 height 80
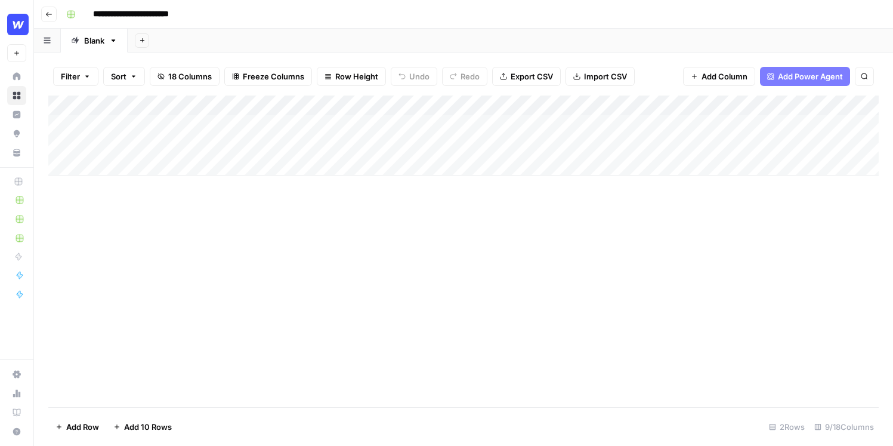
scroll to position [0, 4]
click at [51, 11] on icon "button" at bounding box center [48, 14] width 7 height 7
click at [50, 12] on icon "button" at bounding box center [48, 14] width 7 height 7
click at [52, 11] on icon "button" at bounding box center [48, 14] width 7 height 7
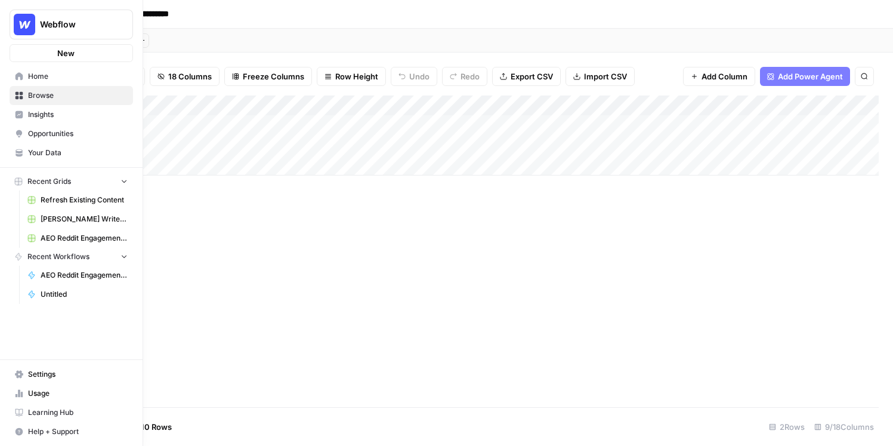
click at [20, 78] on icon at bounding box center [20, 76] width 8 height 8
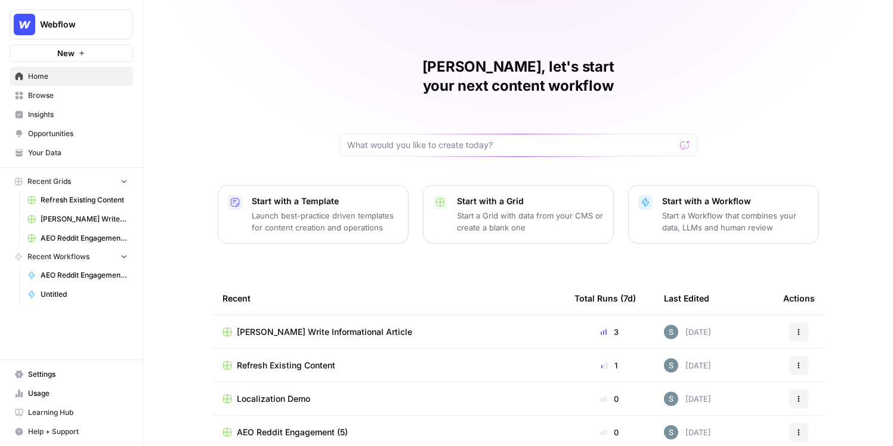
click at [56, 87] on link "Browse" at bounding box center [72, 95] width 124 height 19
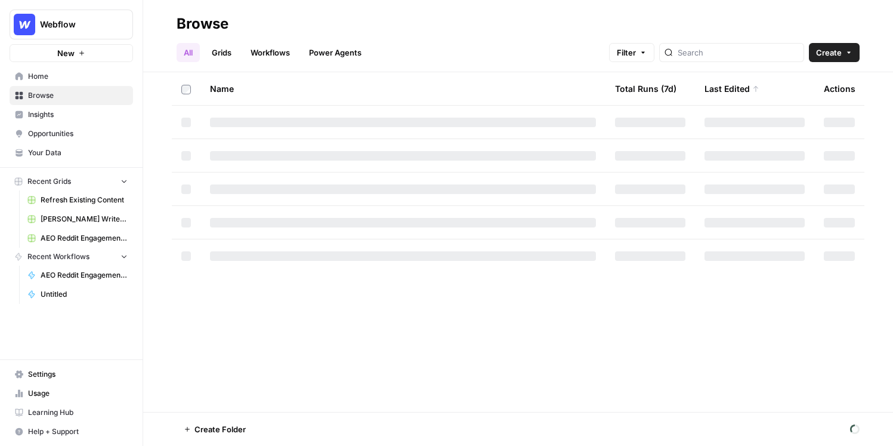
click at [57, 115] on span "Insights" at bounding box center [78, 114] width 100 height 11
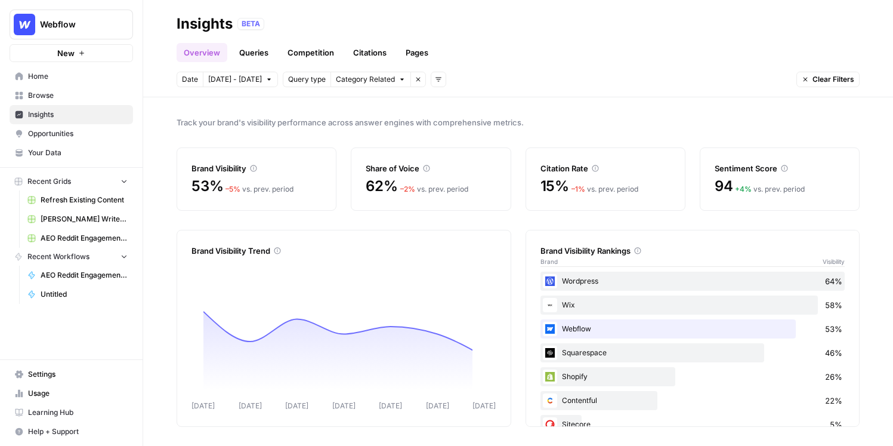
click at [75, 223] on span "[PERSON_NAME] Write Informational Article" at bounding box center [84, 219] width 87 height 11
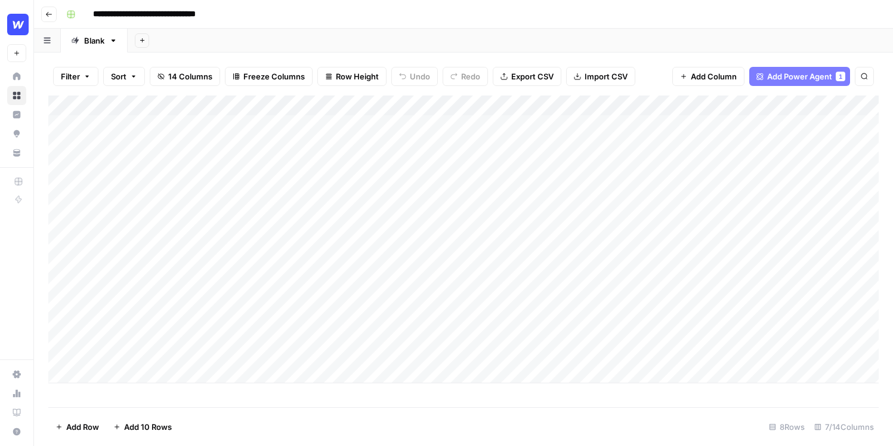
click at [401, 108] on div "Add Column" at bounding box center [463, 239] width 831 height 288
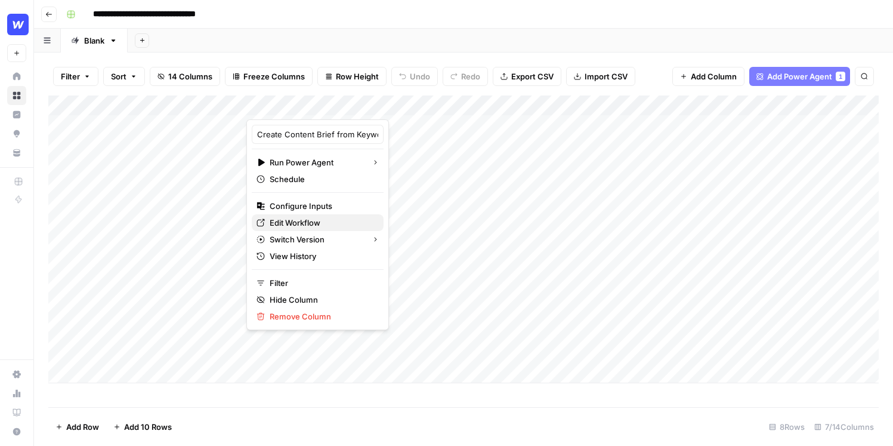
click at [320, 224] on span "Edit Workflow" at bounding box center [322, 223] width 104 height 12
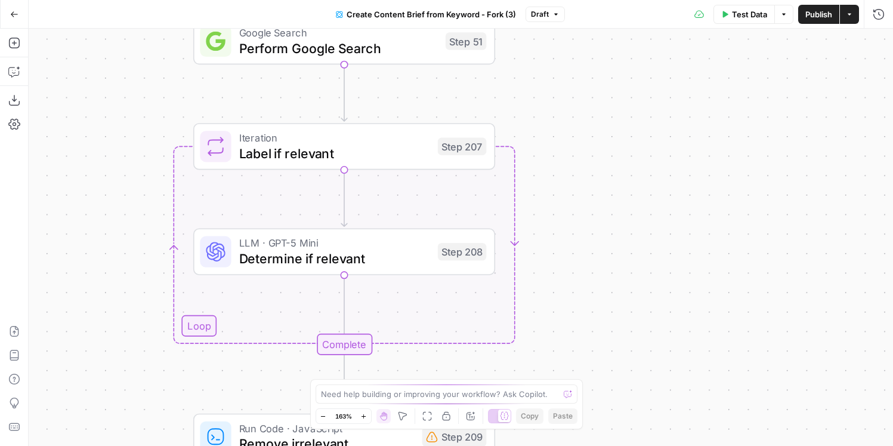
drag, startPoint x: 490, startPoint y: 258, endPoint x: 627, endPoint y: 279, distance: 138.2
click at [628, 280] on div "Workflow Input Settings Inputs Google Search Perform Google Search Step 51 Loop…" at bounding box center [461, 237] width 865 height 417
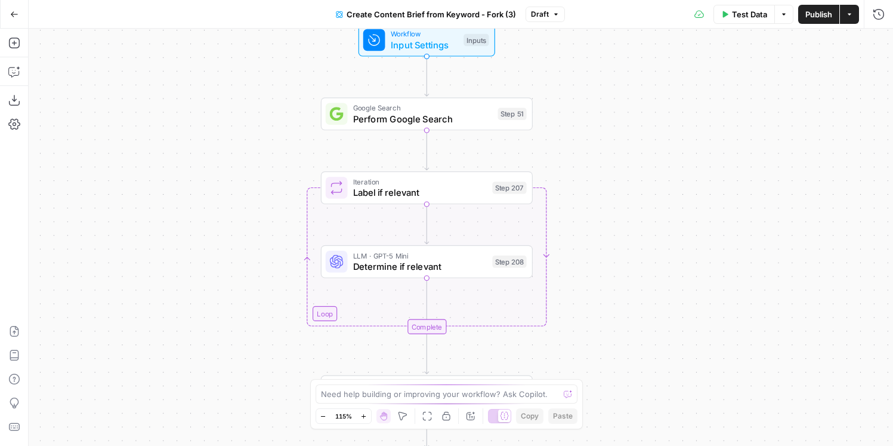
drag, startPoint x: 662, startPoint y: 270, endPoint x: 641, endPoint y: 270, distance: 20.3
click at [641, 270] on div "Workflow Input Settings Inputs Google Search Perform Google Search Step 51 Loop…" at bounding box center [461, 237] width 865 height 417
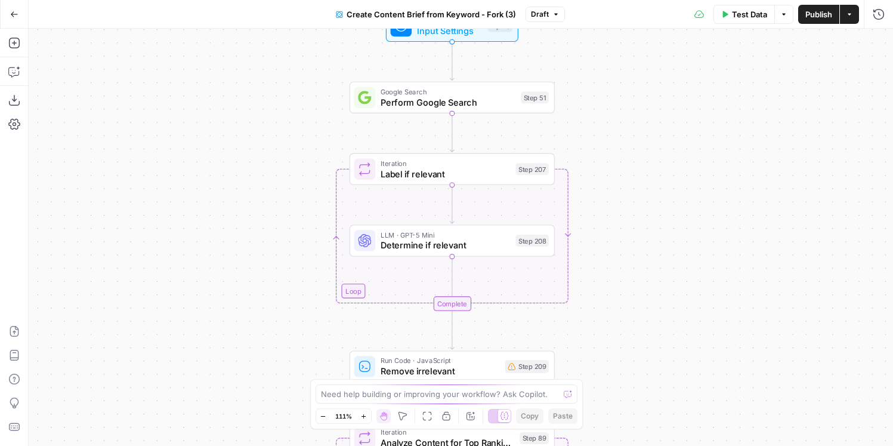
drag, startPoint x: 588, startPoint y: 196, endPoint x: 669, endPoint y: 196, distance: 80.6
click at [669, 196] on div "Workflow Input Settings Inputs Google Search Perform Google Search Step 51 Loop…" at bounding box center [461, 237] width 865 height 417
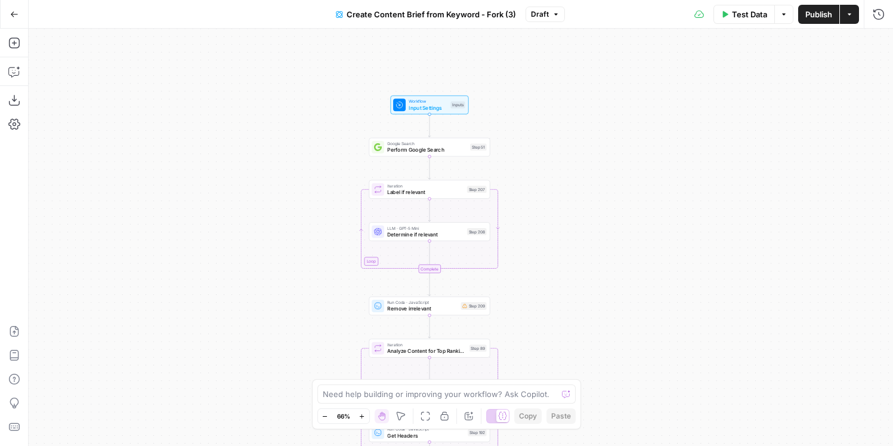
drag, startPoint x: 669, startPoint y: 196, endPoint x: 553, endPoint y: 196, distance: 115.8
click at [553, 196] on div "Workflow Input Settings Inputs Google Search Perform Google Search Step 51 Loop…" at bounding box center [461, 237] width 865 height 417
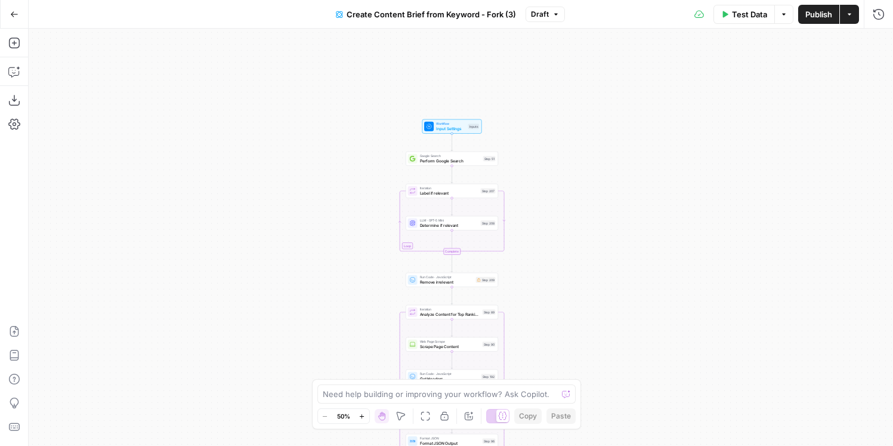
click at [848, 20] on button "Actions" at bounding box center [849, 14] width 19 height 19
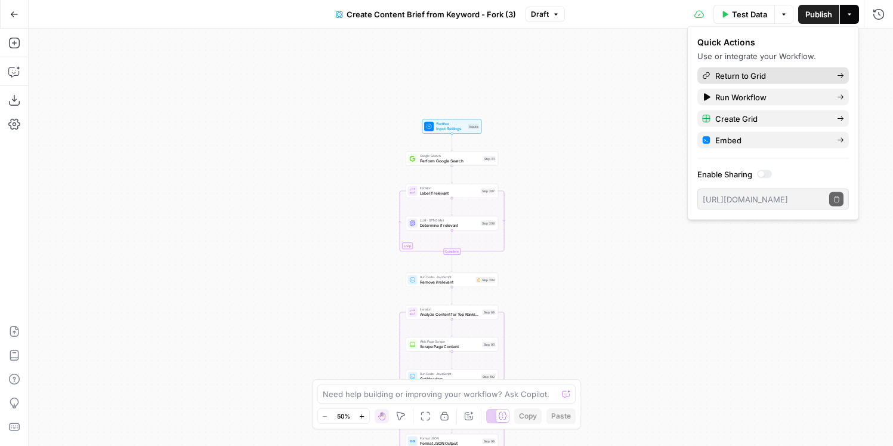
click at [788, 70] on span "Return to Grid" at bounding box center [771, 76] width 112 height 12
